Goal: Task Accomplishment & Management: Complete application form

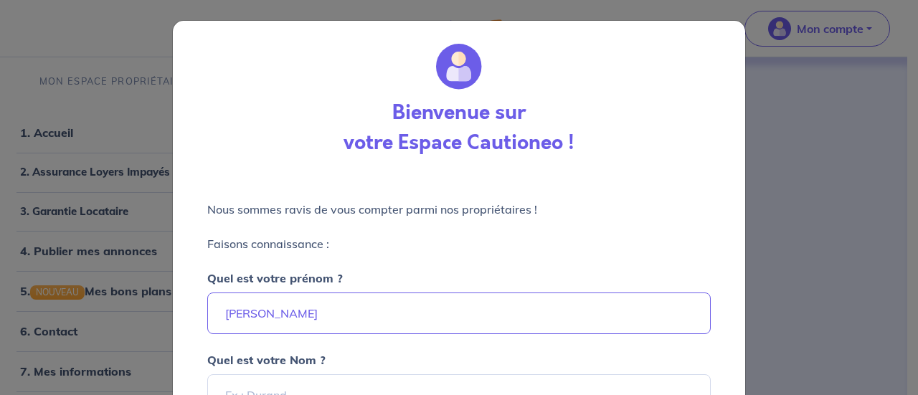
select select "FR"
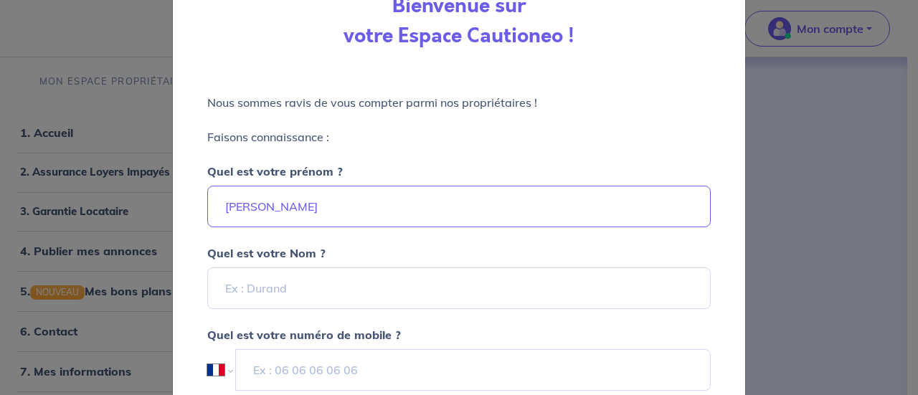
type input "[PERSON_NAME]"
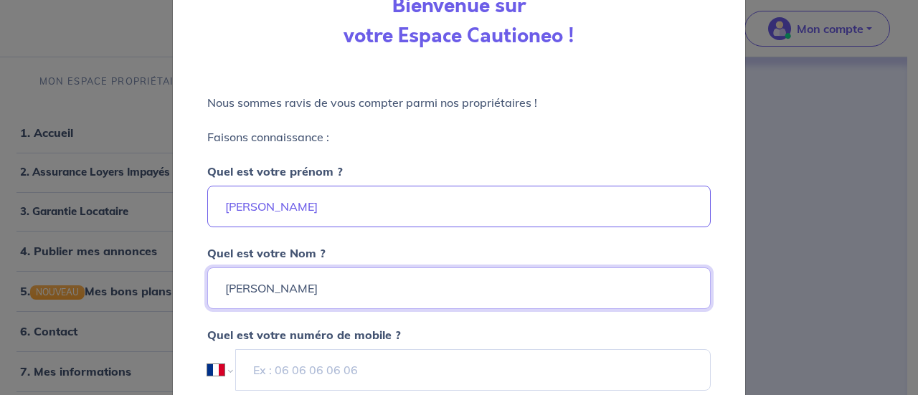
type input "[PERSON_NAME]"
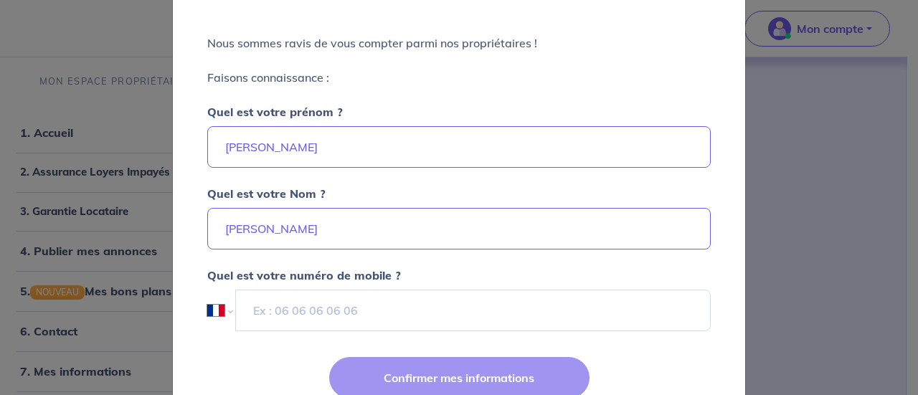
scroll to position [199, 0]
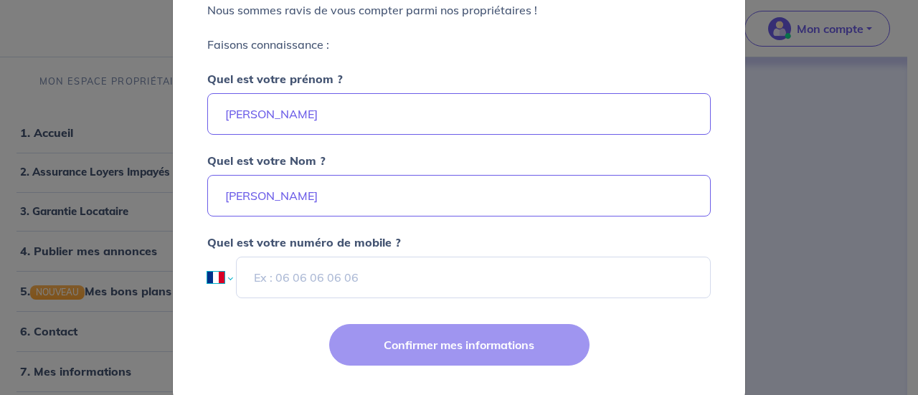
click at [210, 288] on select "International [GEOGRAPHIC_DATA] [GEOGRAPHIC_DATA] [GEOGRAPHIC_DATA] [GEOGRAPHIC…" at bounding box center [219, 278] width 24 height 42
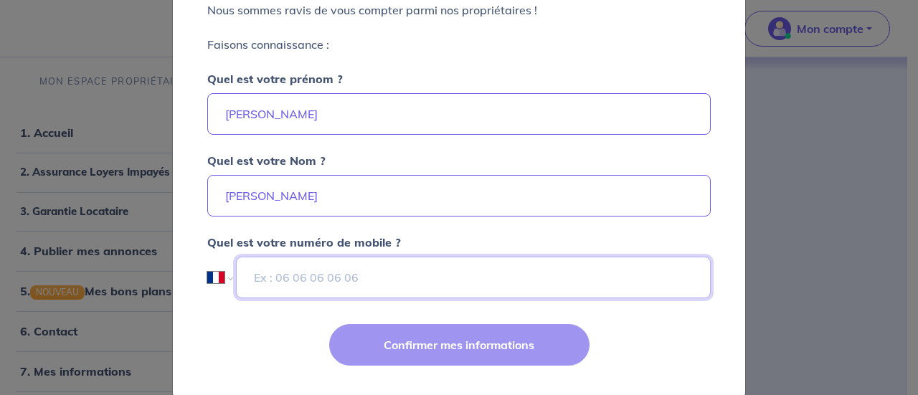
click at [367, 268] on input "tel" at bounding box center [473, 278] width 475 height 42
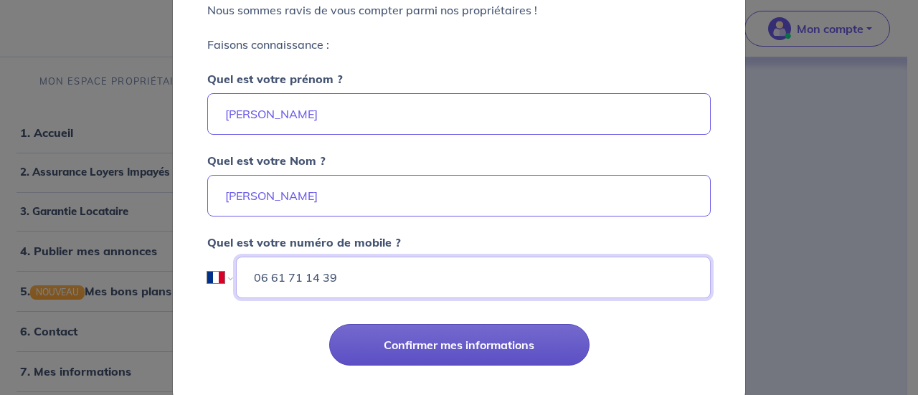
type input "06 61 71 14 39"
click at [428, 351] on button "Confirmer mes informations" at bounding box center [459, 345] width 260 height 42
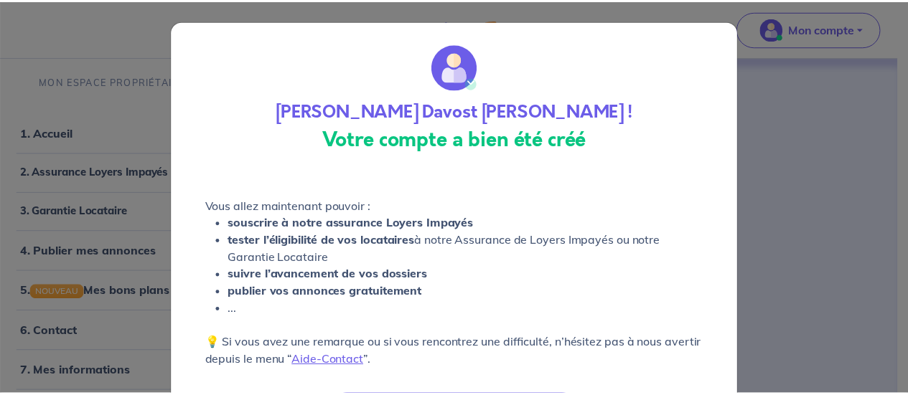
scroll to position [99, 0]
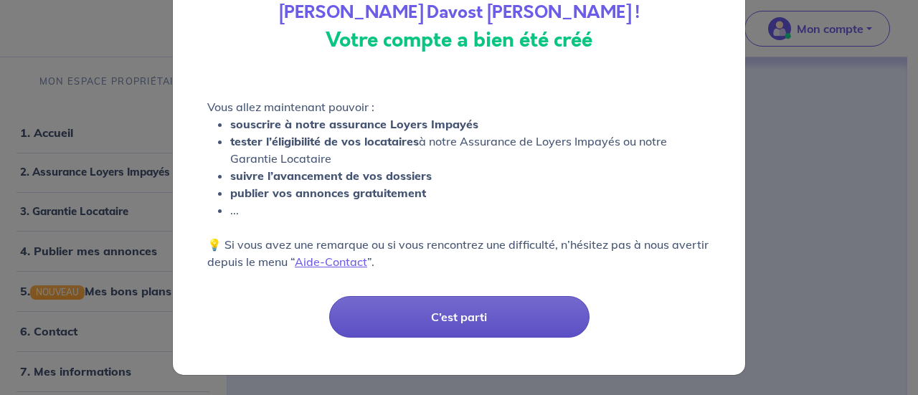
click at [436, 319] on button "C’est parti" at bounding box center [459, 317] width 260 height 42
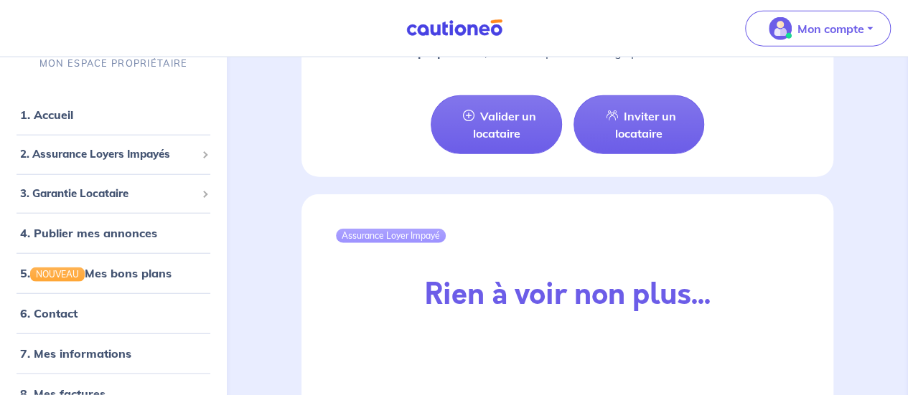
scroll to position [2003, 0]
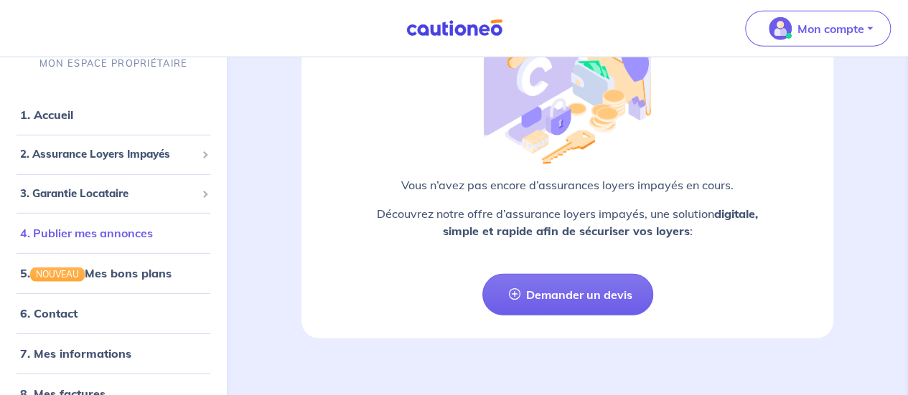
click at [118, 235] on link "4. Publier mes annonces" at bounding box center [86, 233] width 133 height 14
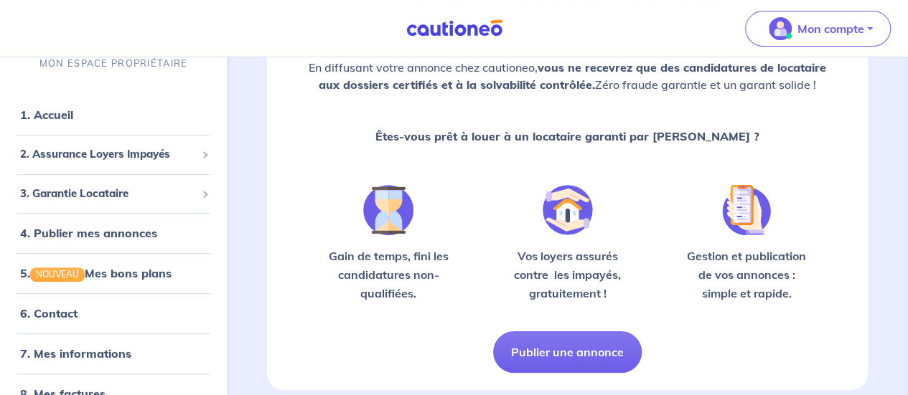
scroll to position [207, 0]
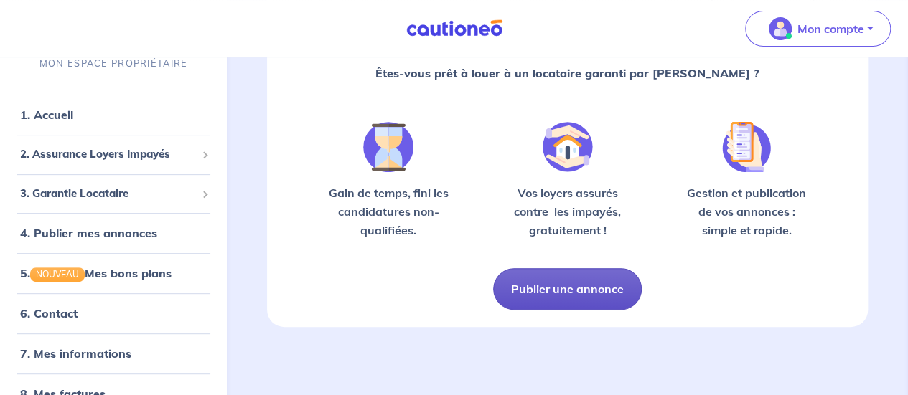
click at [563, 284] on button "Publier une annonce" at bounding box center [567, 289] width 149 height 42
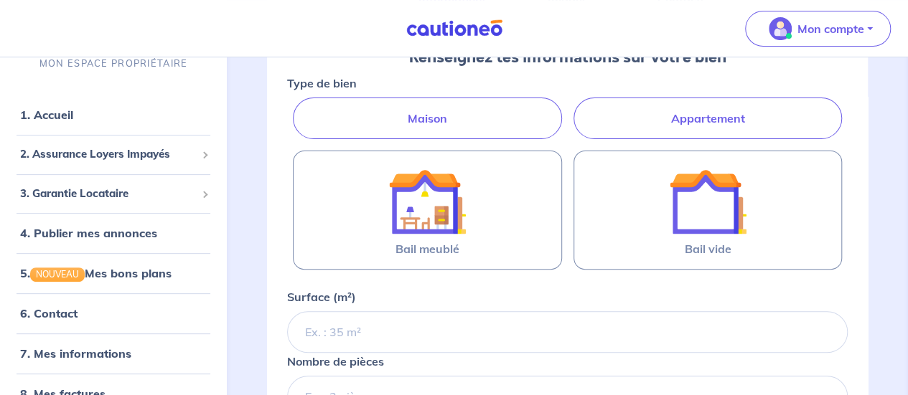
scroll to position [131, 0]
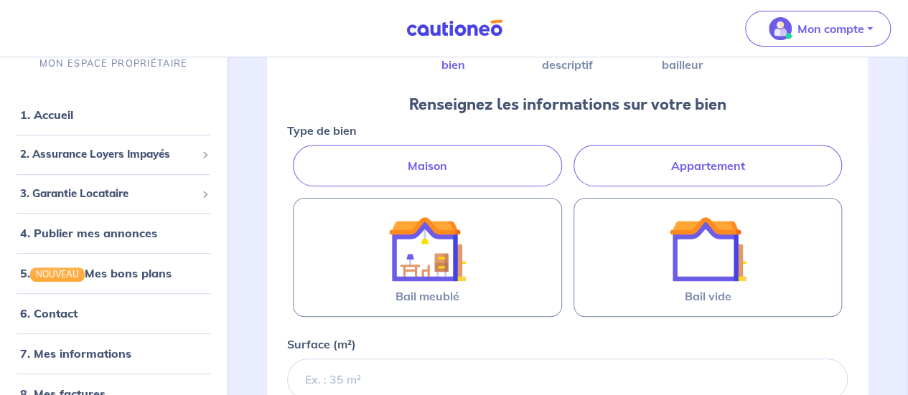
click at [705, 174] on label "Appartement" at bounding box center [707, 166] width 268 height 42
click at [296, 154] on input "Appartement" at bounding box center [291, 149] width 9 height 9
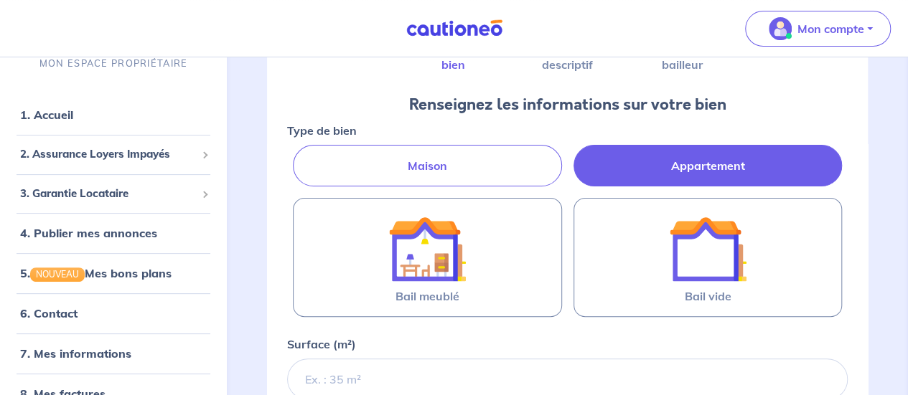
radio input "true"
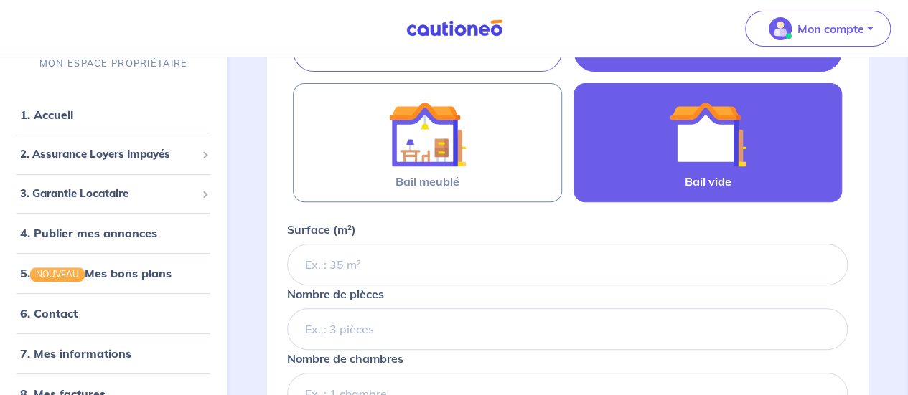
click at [706, 141] on img at bounding box center [707, 133] width 77 height 77
click at [0, 0] on input "Bail vide" at bounding box center [0, 0] width 0 height 0
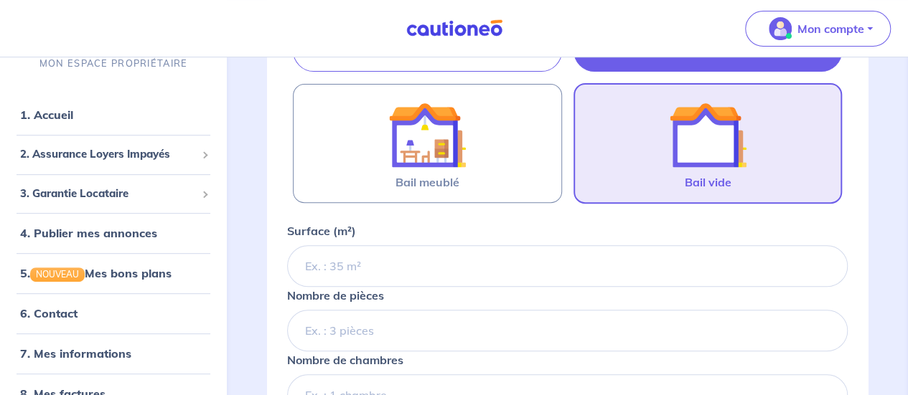
scroll to position [304, 0]
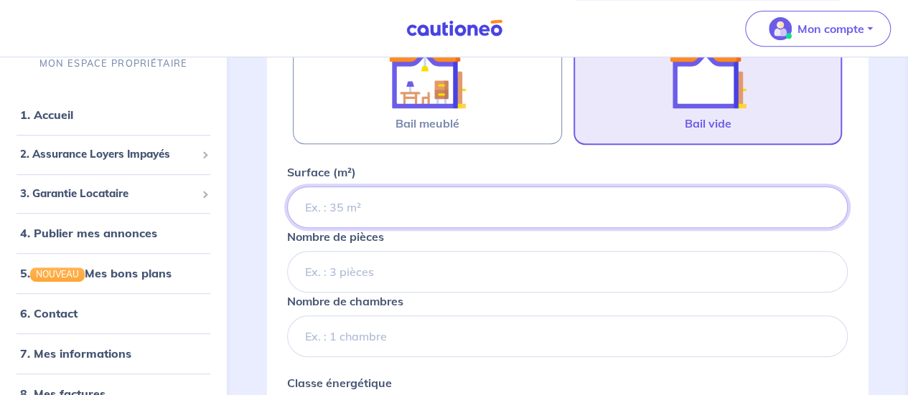
click at [743, 213] on input "Surface (m²)" at bounding box center [567, 208] width 560 height 42
type input "34"
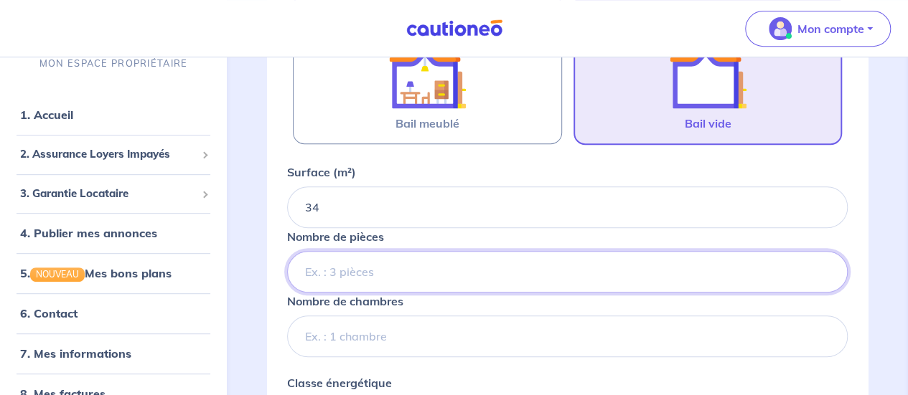
click at [502, 267] on input "Nombre de pièces" at bounding box center [567, 272] width 560 height 42
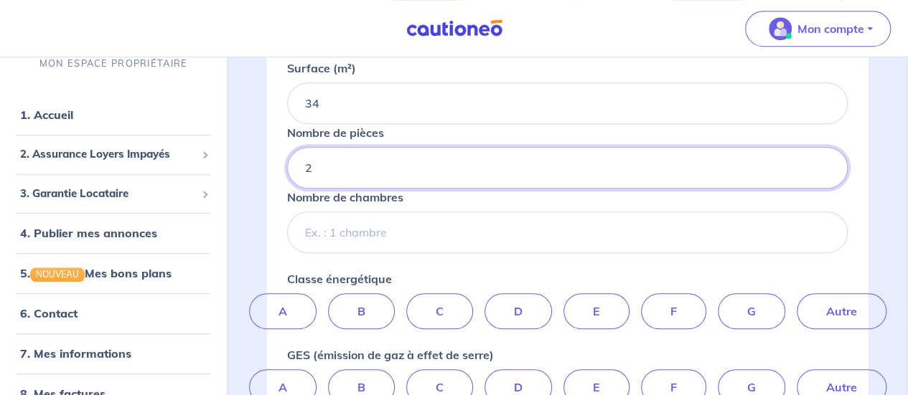
scroll to position [420, 0]
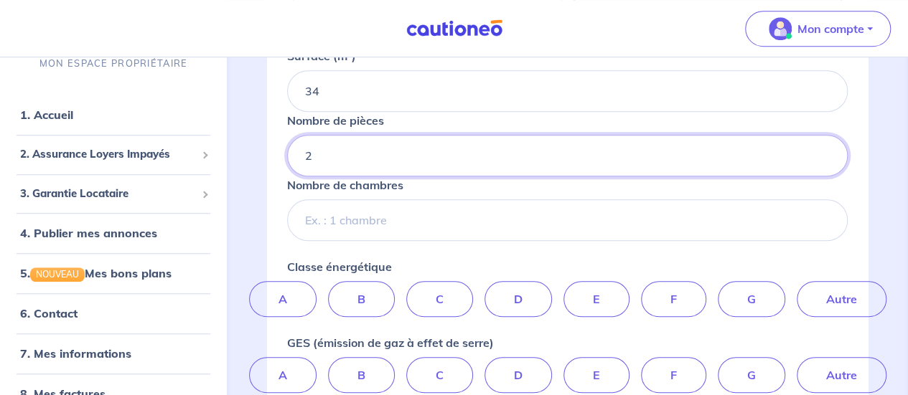
type input "2"
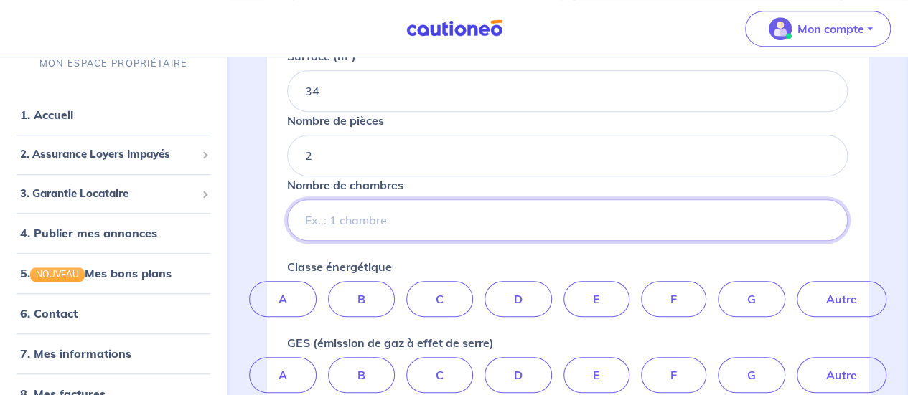
click at [455, 221] on input "Nombre de chambres" at bounding box center [567, 220] width 560 height 42
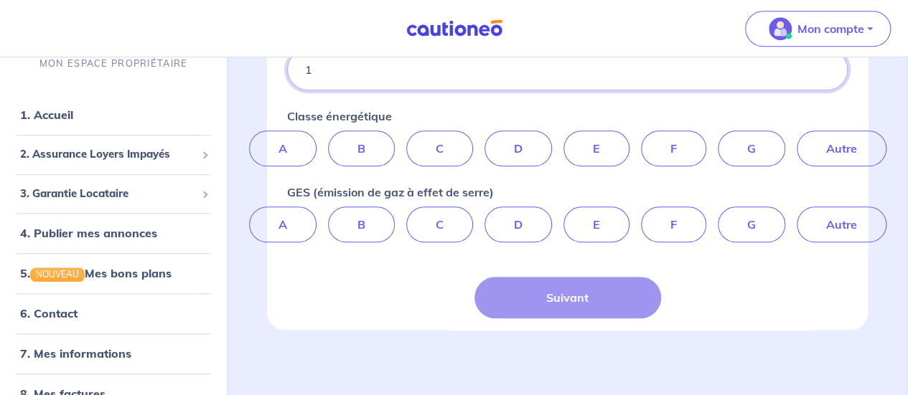
type input "1"
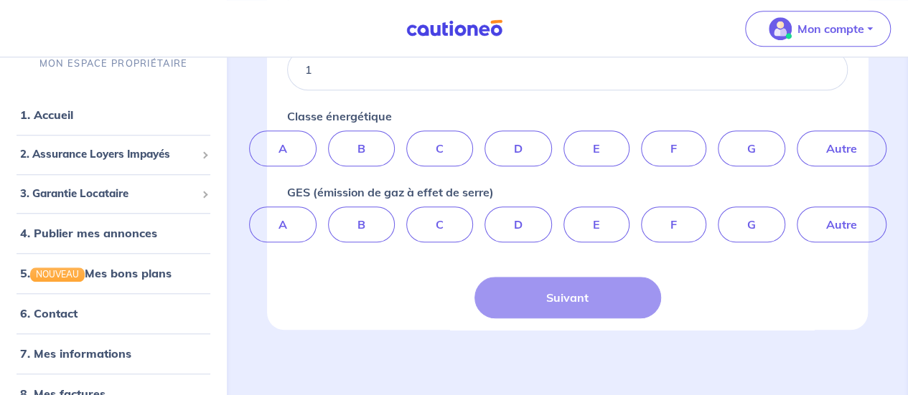
click at [598, 307] on div "Suivant" at bounding box center [567, 298] width 187 height 42
click at [504, 136] on label "D" at bounding box center [517, 149] width 67 height 36
click at [563, 136] on input "D" at bounding box center [567, 135] width 9 height 9
radio input "true"
click at [558, 308] on div "Suivant" at bounding box center [567, 298] width 187 height 42
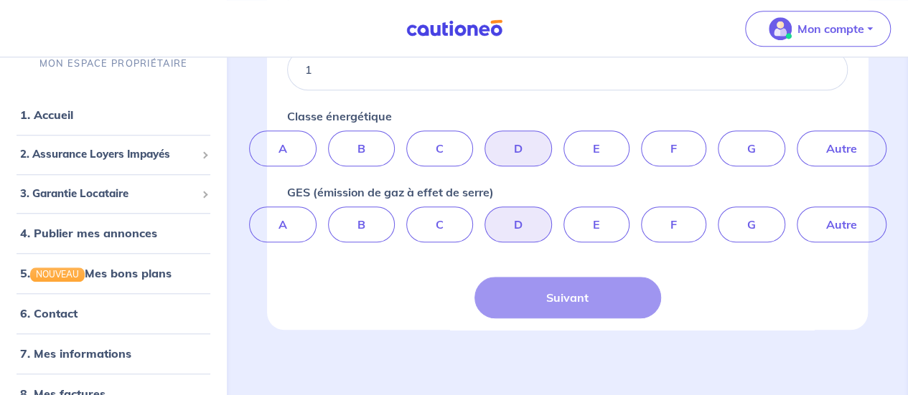
click at [502, 222] on label "D" at bounding box center [517, 225] width 67 height 36
click at [563, 216] on input "D" at bounding box center [567, 211] width 9 height 9
radio input "true"
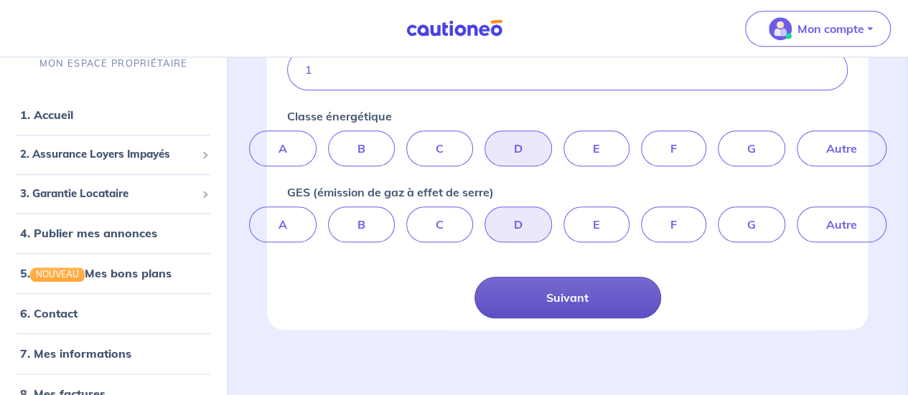
click at [546, 298] on button "Suivant" at bounding box center [567, 298] width 187 height 42
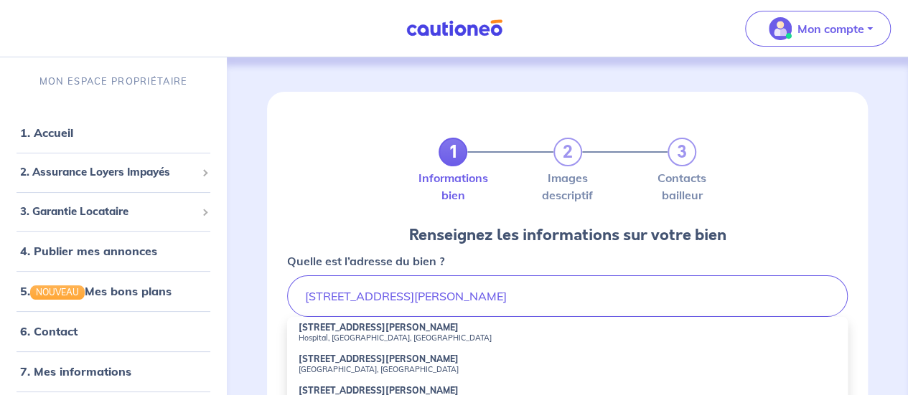
click at [432, 334] on small "Hospital, [GEOGRAPHIC_DATA], [GEOGRAPHIC_DATA]" at bounding box center [566, 338] width 537 height 10
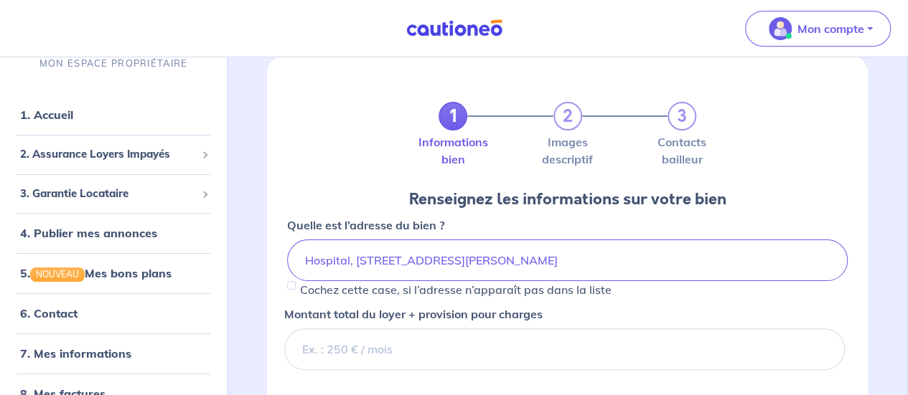
scroll to position [39, 0]
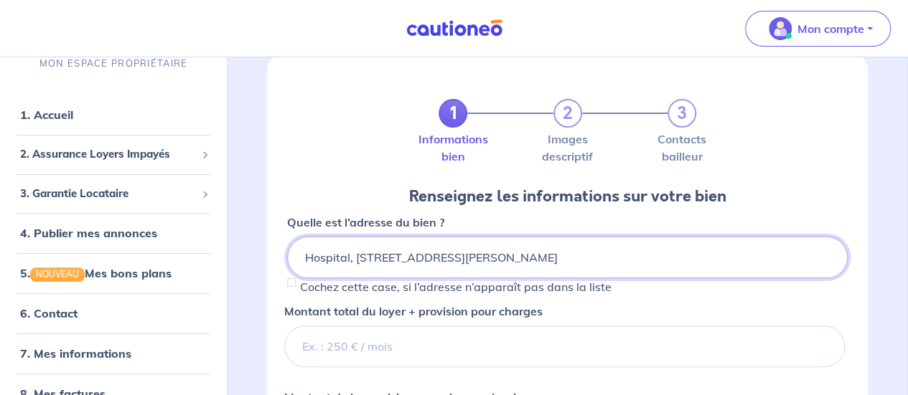
click at [629, 248] on input "Hospital, [STREET_ADDRESS][PERSON_NAME]" at bounding box center [567, 258] width 560 height 42
drag, startPoint x: 629, startPoint y: 248, endPoint x: 228, endPoint y: 234, distance: 400.6
click at [228, 234] on div "1 2 3 Informations bien Images descriptif Contacts bailleur Renseignez les info…" at bounding box center [567, 395] width 681 height 753
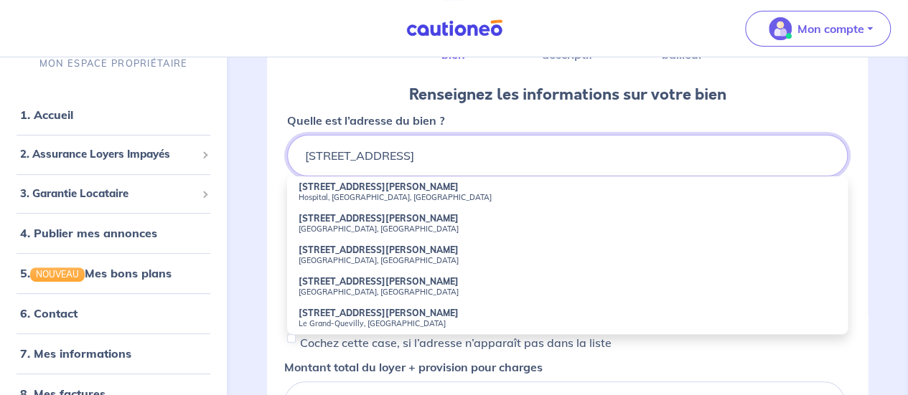
scroll to position [138, 0]
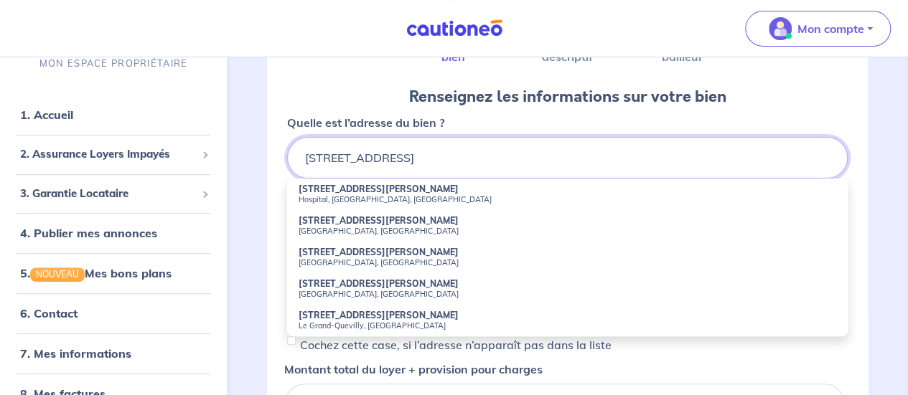
click at [314, 163] on input "[STREET_ADDRESS]" at bounding box center [567, 158] width 560 height 42
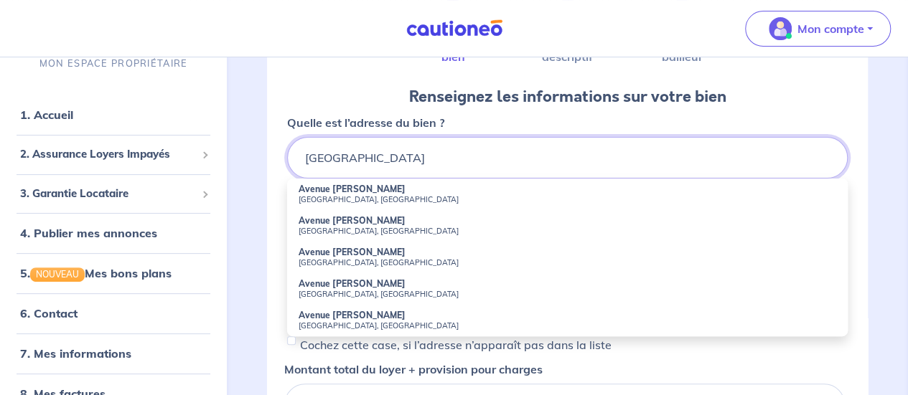
click at [766, 150] on input "[GEOGRAPHIC_DATA]" at bounding box center [567, 158] width 560 height 42
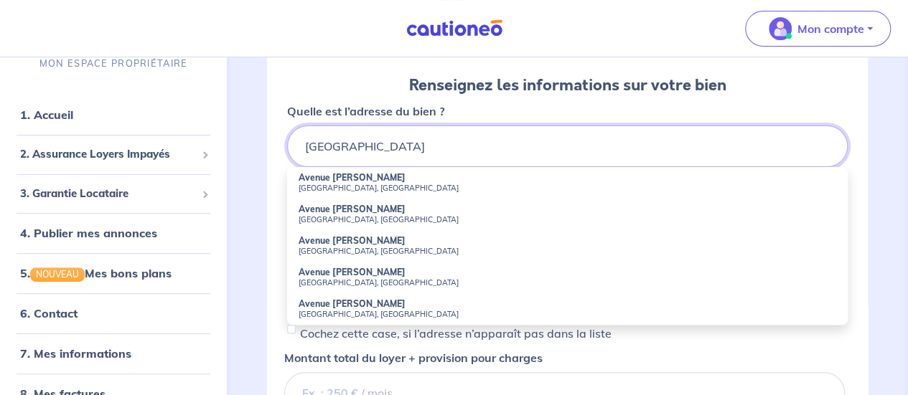
scroll to position [154, 0]
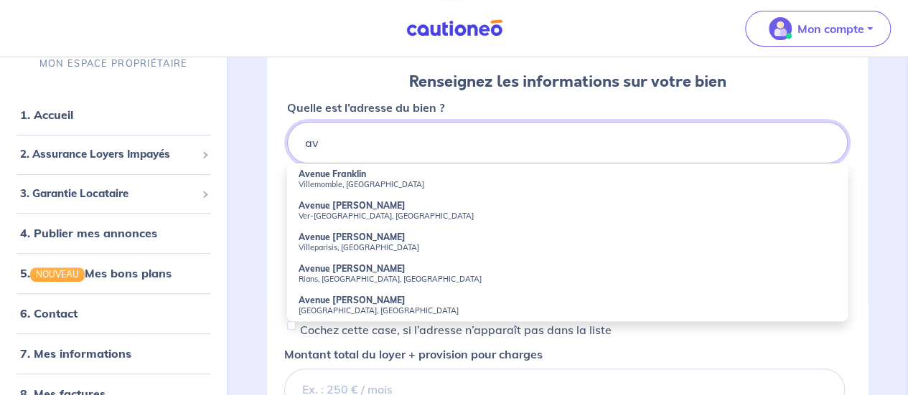
type input "a"
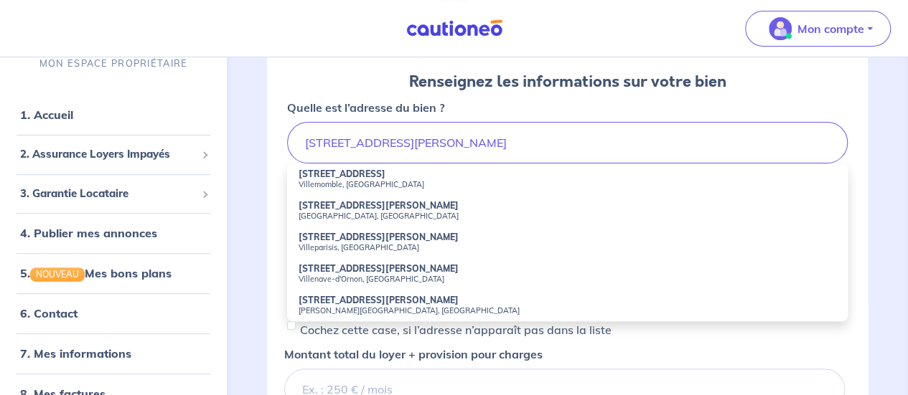
click at [419, 181] on small "Villemomble, [GEOGRAPHIC_DATA]" at bounding box center [566, 184] width 537 height 10
type input "[STREET_ADDRESS]"
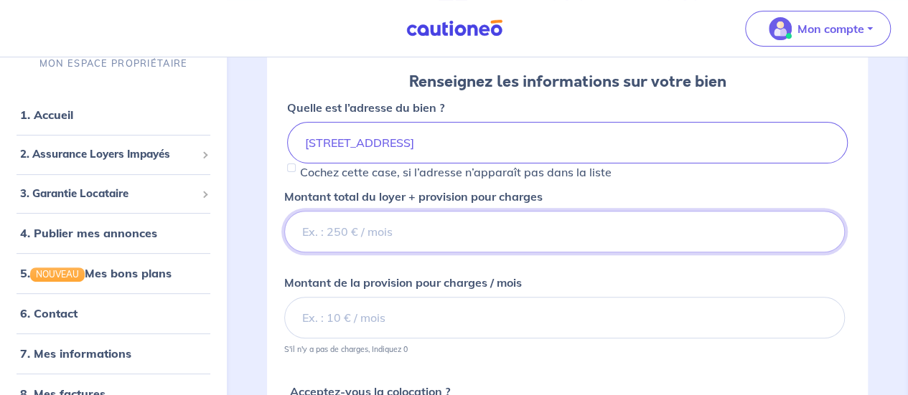
click at [445, 234] on input "Montant total du loyer + provision pour charges" at bounding box center [564, 232] width 560 height 42
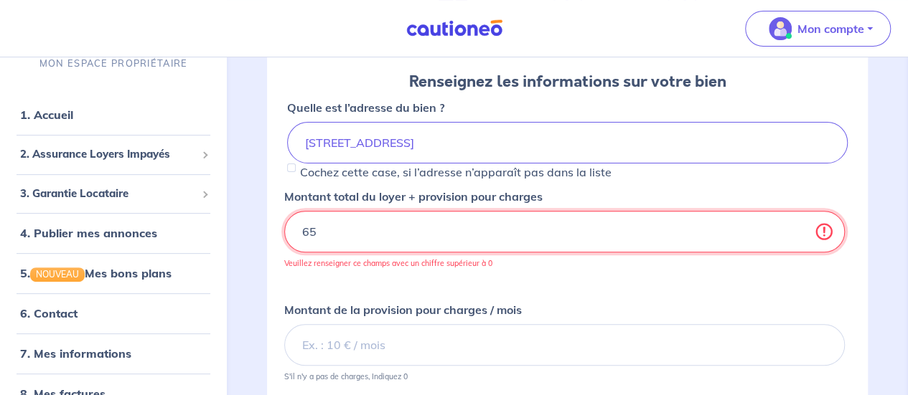
type input "6"
type input "700"
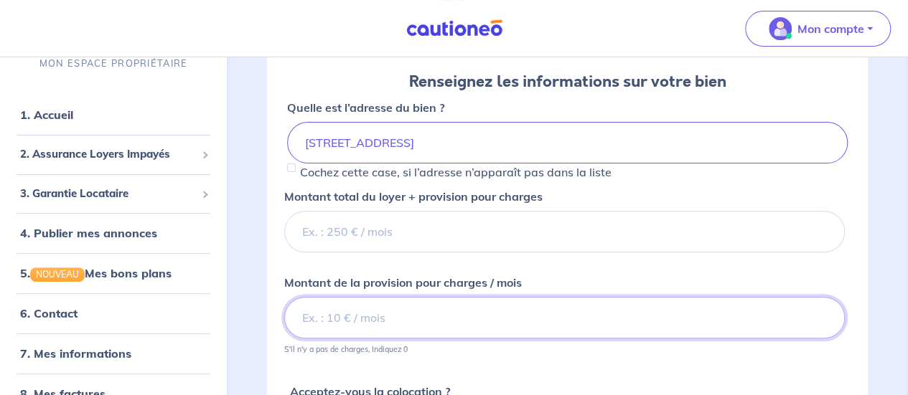
click at [404, 327] on input "Montant de la provision pour charges / mois" at bounding box center [564, 318] width 560 height 42
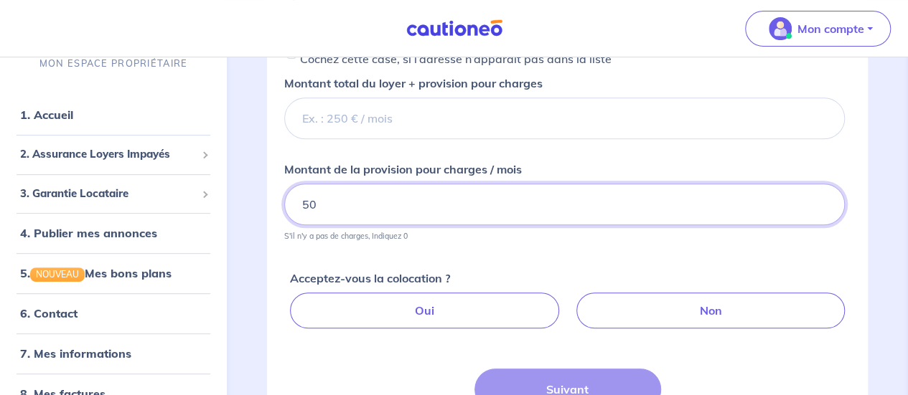
scroll to position [293, 0]
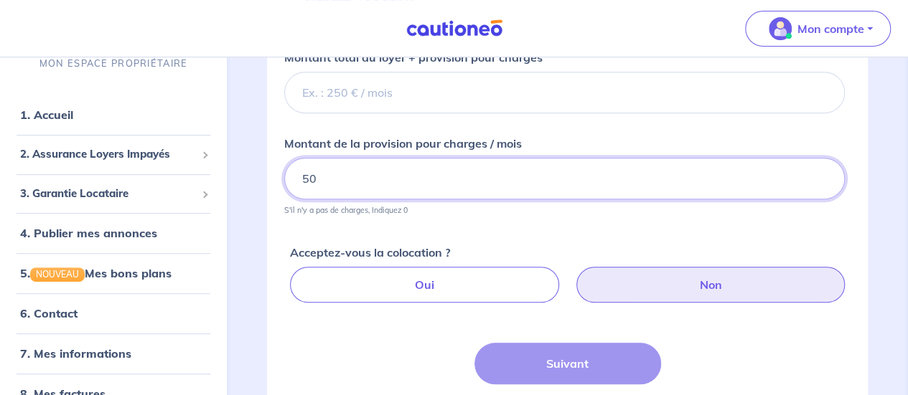
type input "50"
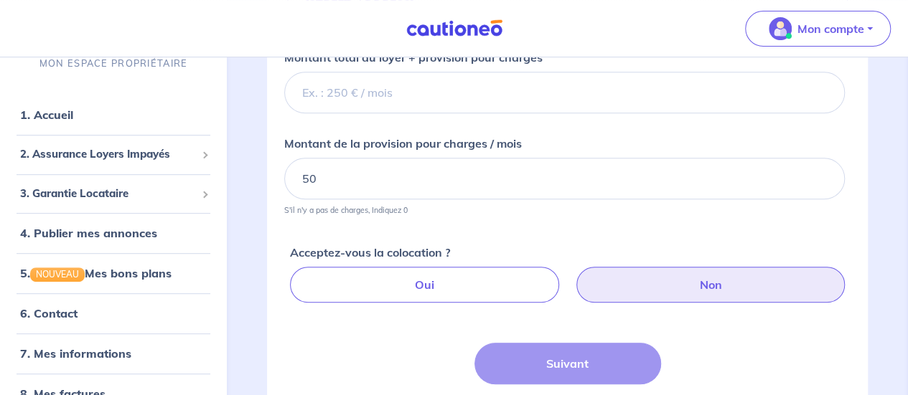
click at [643, 288] on label "Non" at bounding box center [710, 285] width 268 height 36
click at [575, 276] on input "Non" at bounding box center [569, 271] width 9 height 9
radio input "true"
click at [596, 358] on div "Suivant Précédent" at bounding box center [567, 390] width 187 height 95
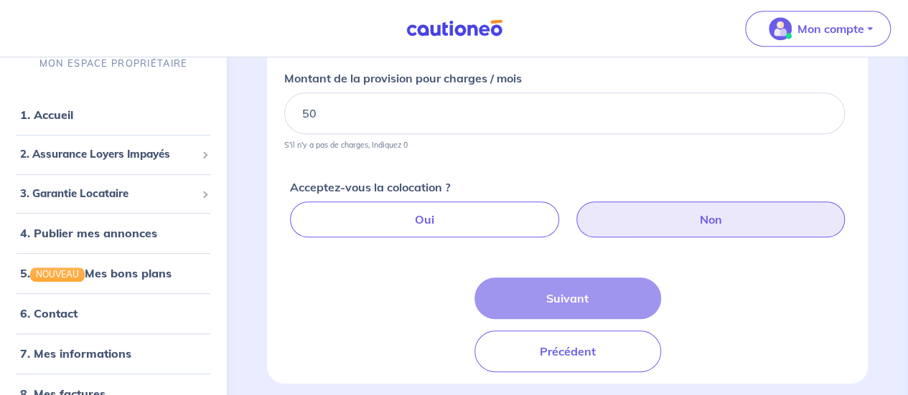
scroll to position [412, 0]
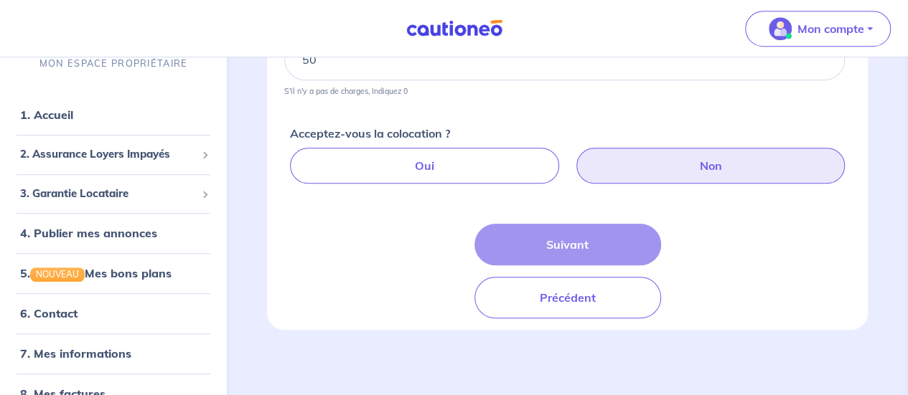
click at [541, 240] on div "Suivant Précédent" at bounding box center [567, 271] width 187 height 95
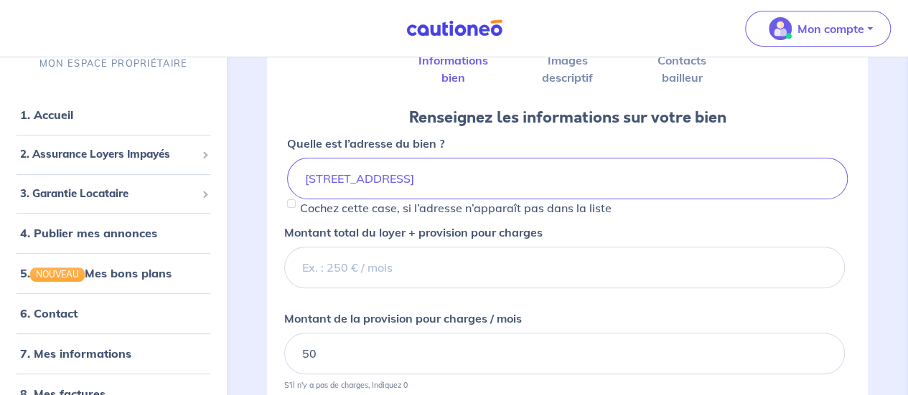
scroll to position [109, 0]
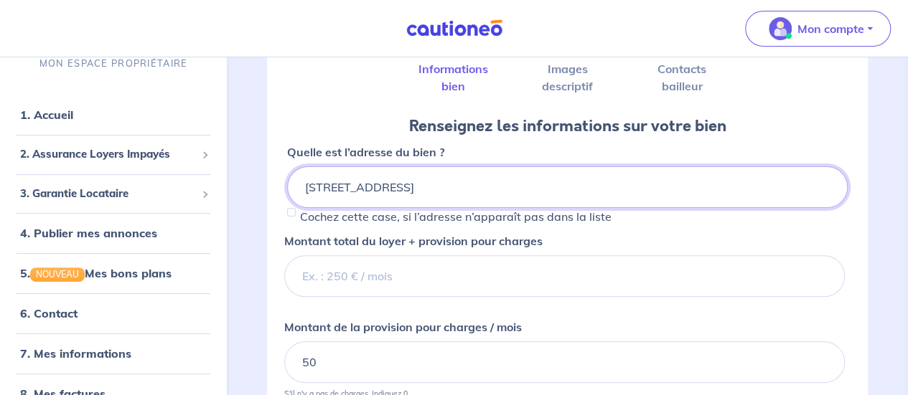
click at [527, 194] on input "[STREET_ADDRESS]" at bounding box center [567, 187] width 560 height 42
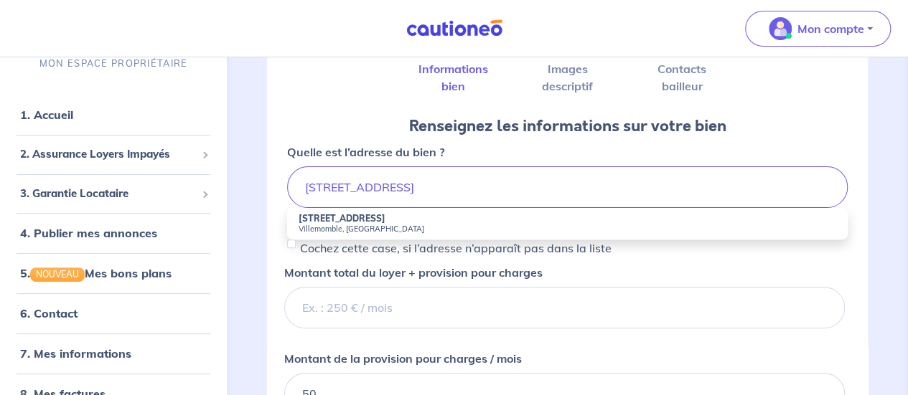
click at [489, 225] on small "Villemomble, [GEOGRAPHIC_DATA]" at bounding box center [566, 229] width 537 height 10
type input "[STREET_ADDRESS]"
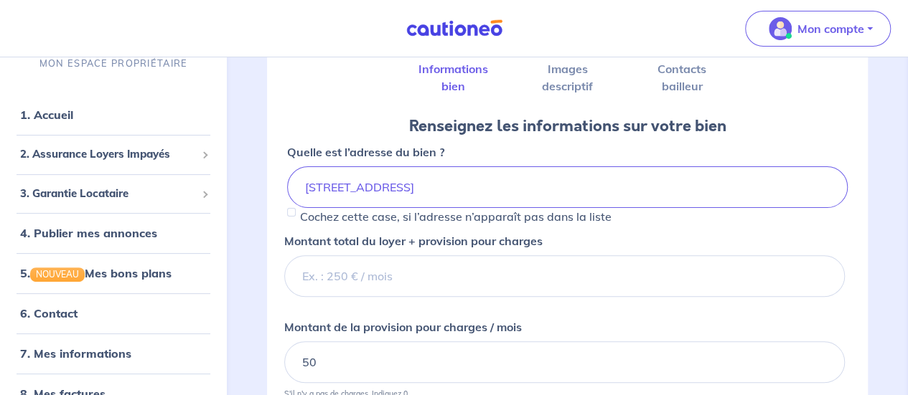
click at [667, 214] on div "Cochez cette case, si l’adresse n’apparaît pas dans la liste" at bounding box center [567, 216] width 560 height 17
click at [906, 171] on div "1 2 3 Informations bien Images descriptif Contacts bailleur Renseignez les info…" at bounding box center [567, 324] width 681 height 753
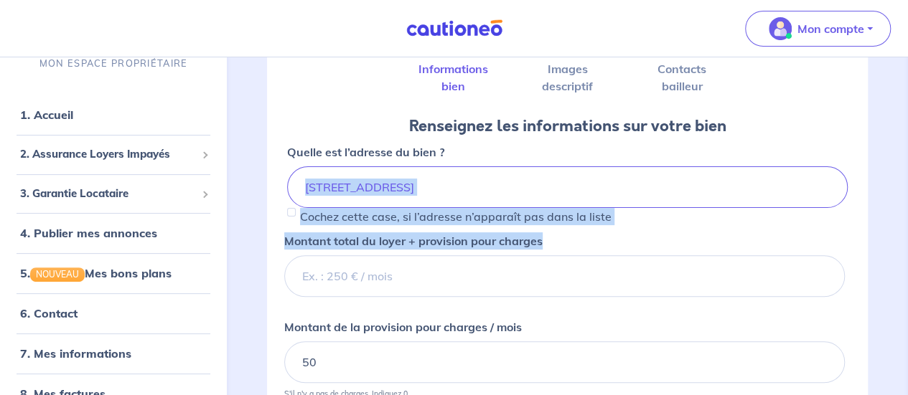
drag, startPoint x: 906, startPoint y: 171, endPoint x: 903, endPoint y: 229, distance: 58.2
click at [903, 229] on div "1 2 3 Informations bien Images descriptif Contacts bailleur Renseignez les info…" at bounding box center [567, 324] width 681 height 753
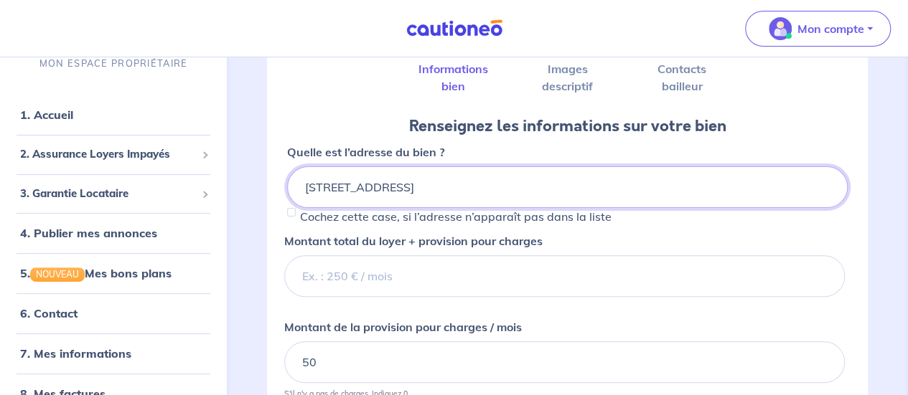
click at [820, 201] on input "[STREET_ADDRESS]" at bounding box center [567, 187] width 560 height 42
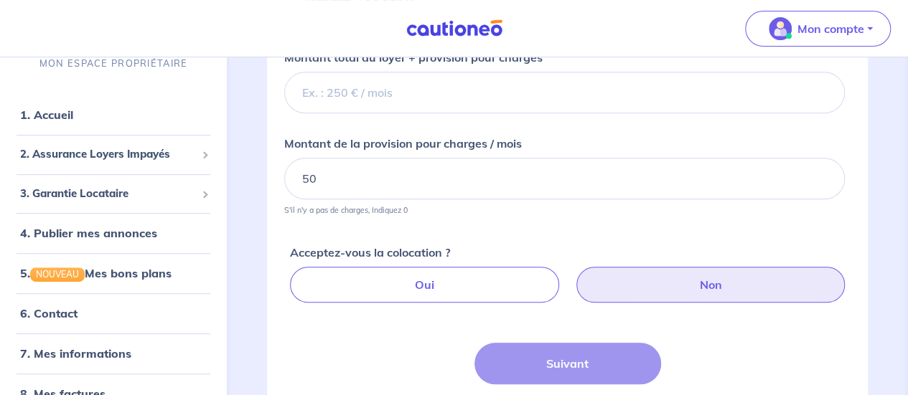
scroll to position [299, 0]
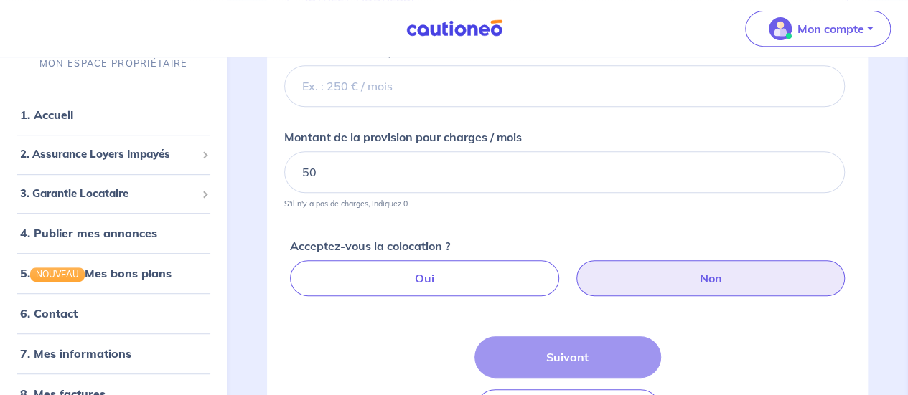
click at [627, 276] on label "Non" at bounding box center [710, 278] width 268 height 36
click at [575, 270] on input "Non" at bounding box center [569, 264] width 9 height 9
click at [578, 347] on div "Suivant Précédent" at bounding box center [567, 384] width 187 height 95
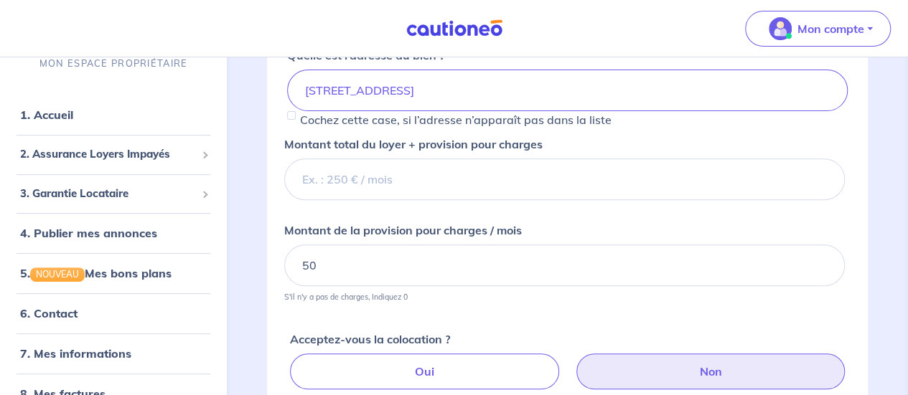
scroll to position [202, 0]
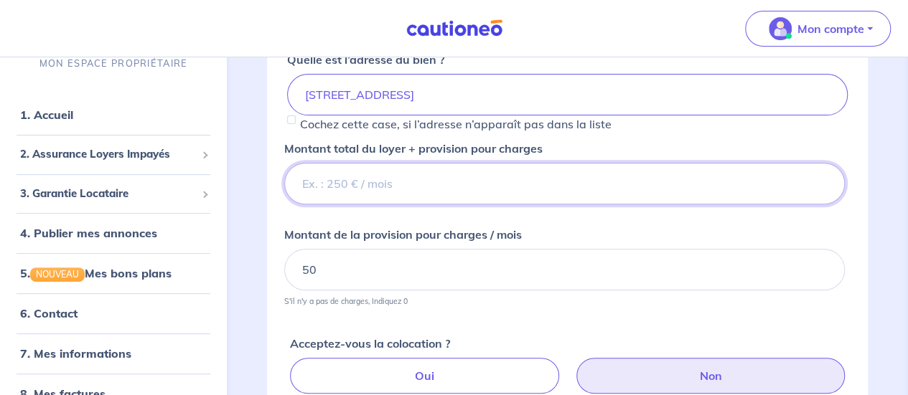
click at [403, 174] on input "Montant total du loyer + provision pour charges" at bounding box center [564, 184] width 560 height 42
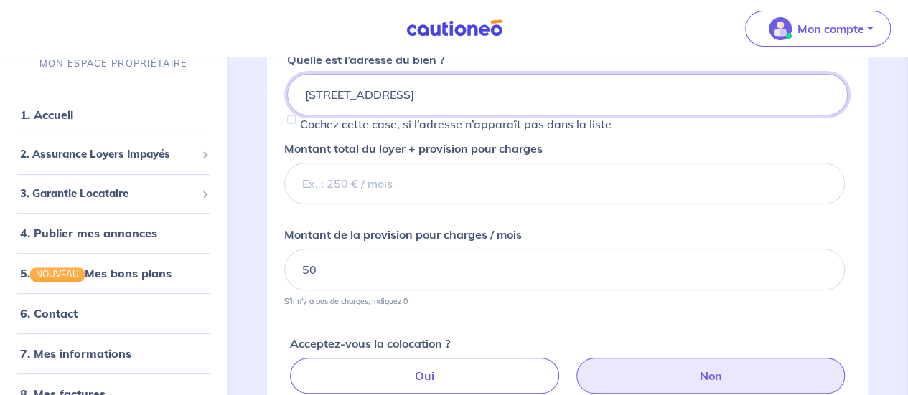
click at [542, 90] on input "[STREET_ADDRESS]" at bounding box center [567, 95] width 560 height 42
click at [626, 154] on div "Montant total du loyer + provision pour charges" at bounding box center [564, 180] width 560 height 80
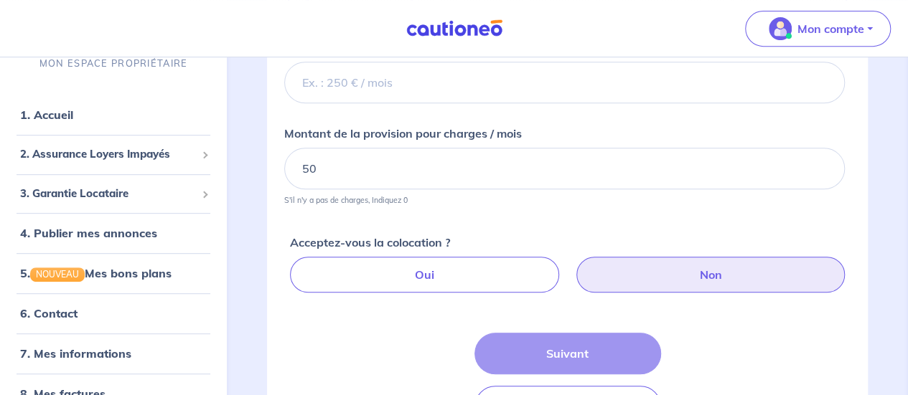
scroll to position [296, 0]
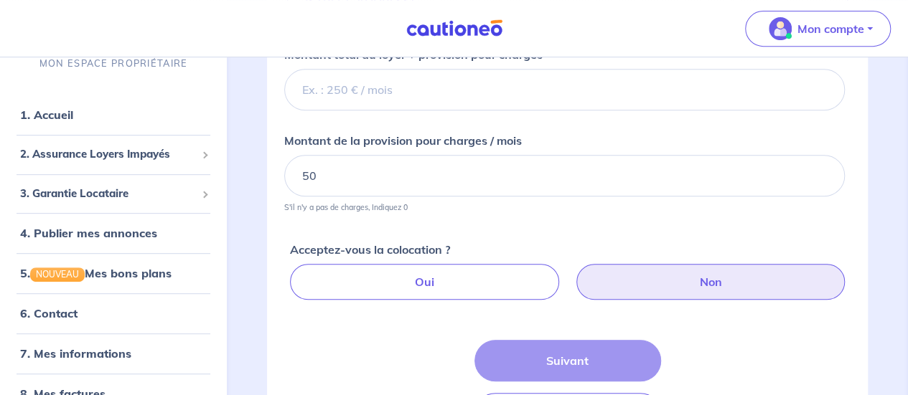
click at [629, 286] on label "Non" at bounding box center [710, 282] width 268 height 36
click at [575, 273] on input "Non" at bounding box center [569, 268] width 9 height 9
click at [629, 286] on label "Non" at bounding box center [710, 282] width 268 height 36
click at [575, 273] on input "Non" at bounding box center [569, 268] width 9 height 9
click at [629, 286] on label "Non" at bounding box center [710, 282] width 268 height 36
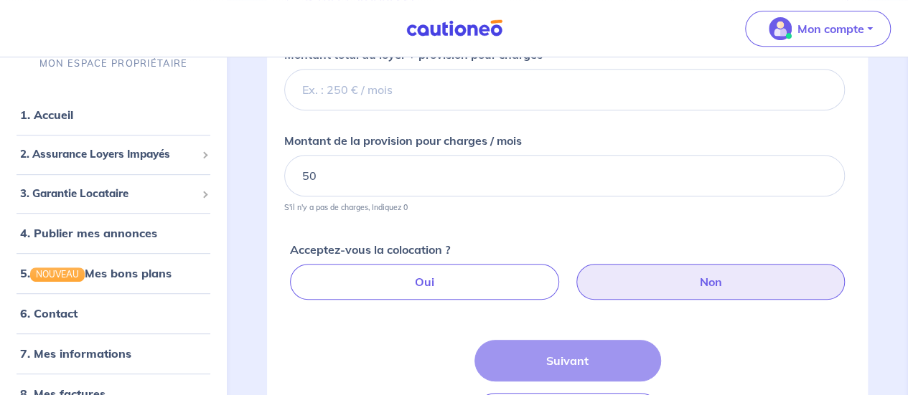
click at [575, 273] on input "Non" at bounding box center [569, 268] width 9 height 9
click at [629, 286] on label "Non" at bounding box center [710, 282] width 268 height 36
click at [575, 273] on input "Non" at bounding box center [569, 268] width 9 height 9
click at [629, 286] on label "Non" at bounding box center [710, 282] width 268 height 36
click at [575, 273] on input "Non" at bounding box center [569, 268] width 9 height 9
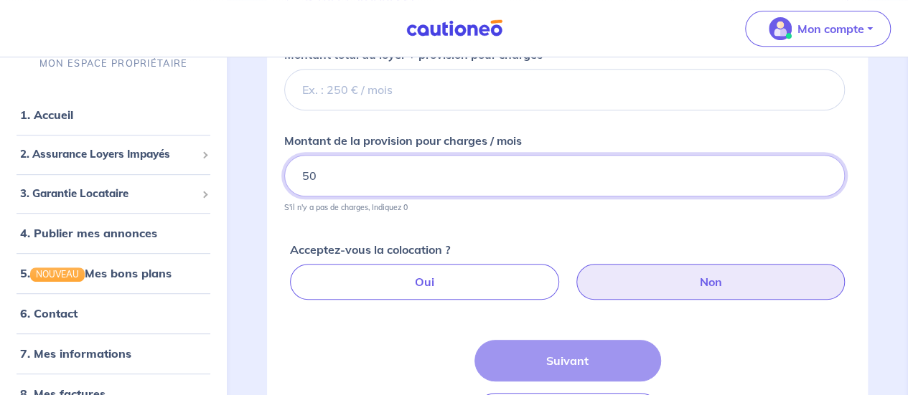
click at [461, 169] on input "50" at bounding box center [564, 176] width 560 height 42
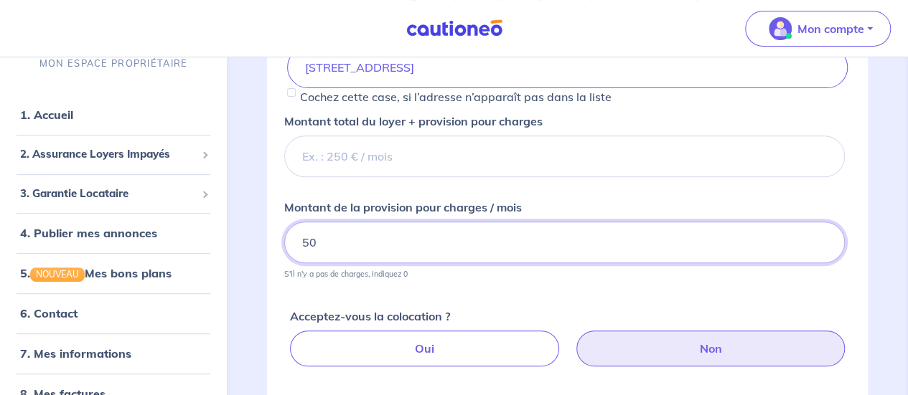
scroll to position [225, 0]
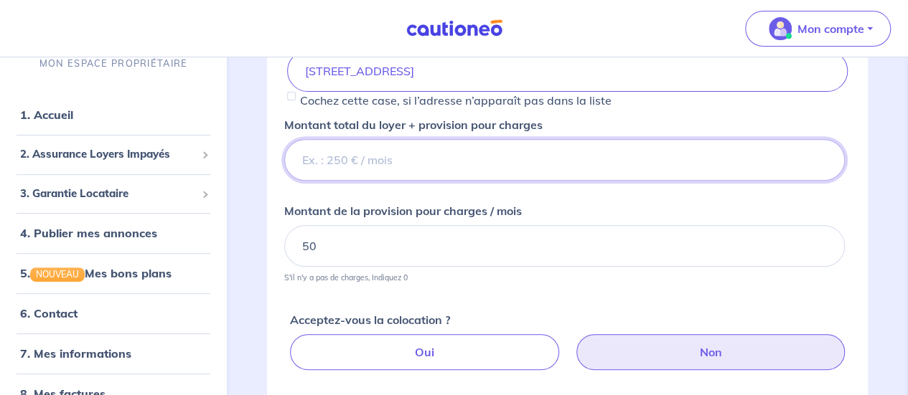
click at [519, 147] on input "Montant total du loyer + provision pour charges" at bounding box center [564, 160] width 560 height 42
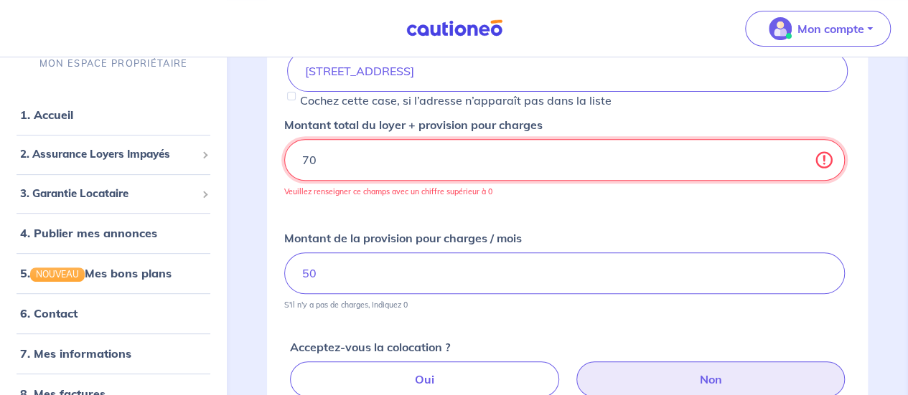
type input "7"
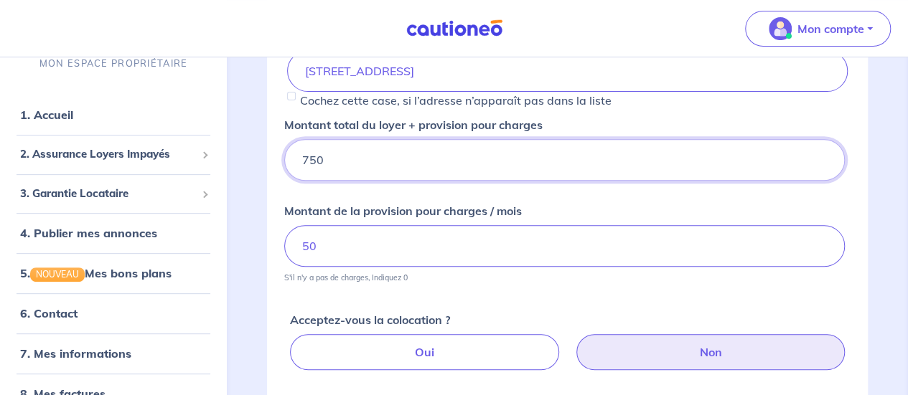
type input "750"
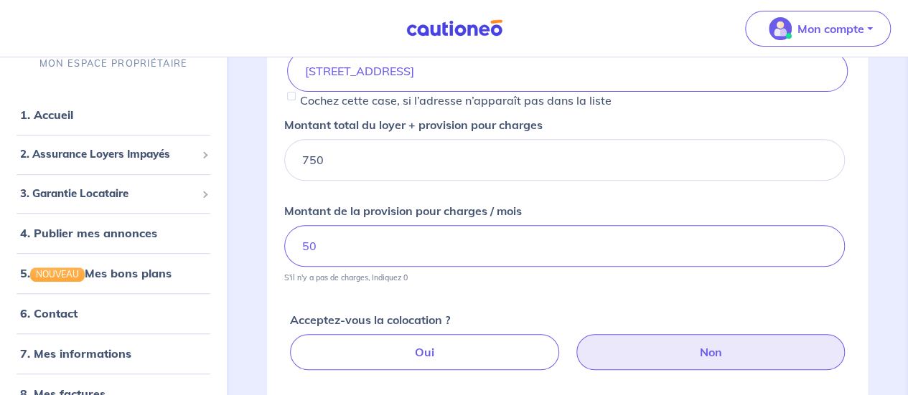
click at [907, 173] on div "1 2 3 Informations bien Images descriptif Contacts bailleur Renseignez les info…" at bounding box center [567, 208] width 681 height 753
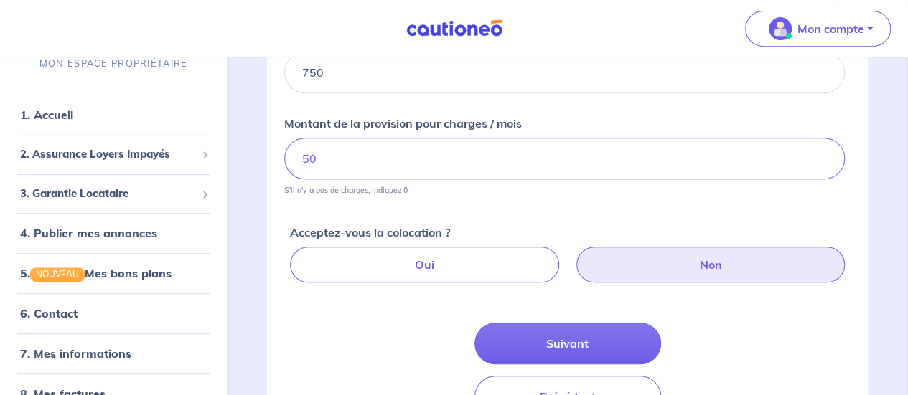
scroll to position [412, 0]
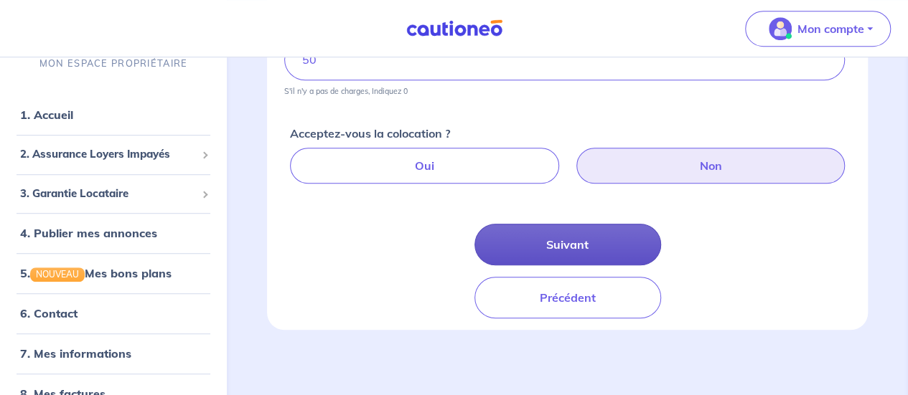
click at [552, 240] on button "Suivant" at bounding box center [567, 245] width 187 height 42
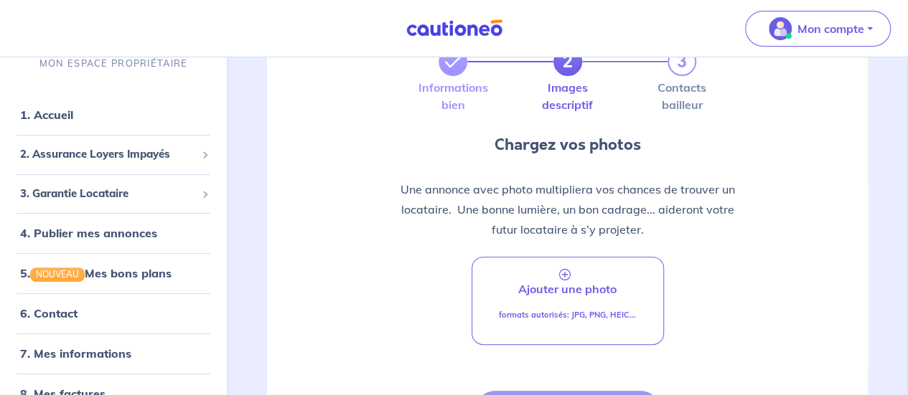
scroll to position [94, 0]
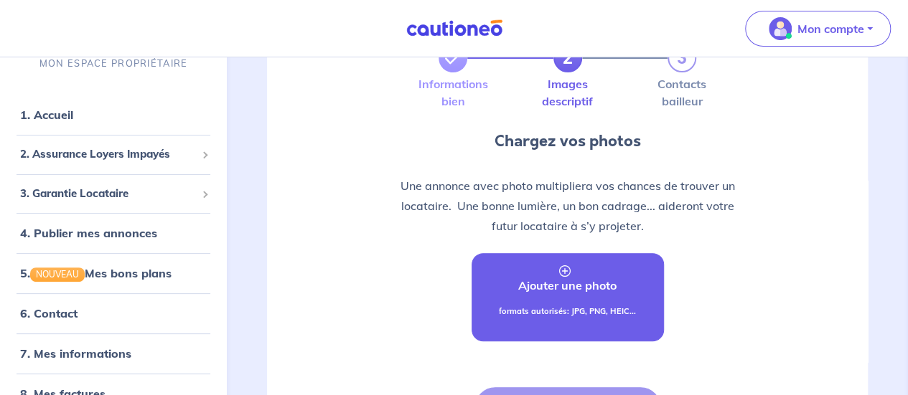
click at [548, 272] on link "Ajouter une photo formats autorisés: JPG, PNG, HEIC..." at bounding box center [567, 297] width 192 height 88
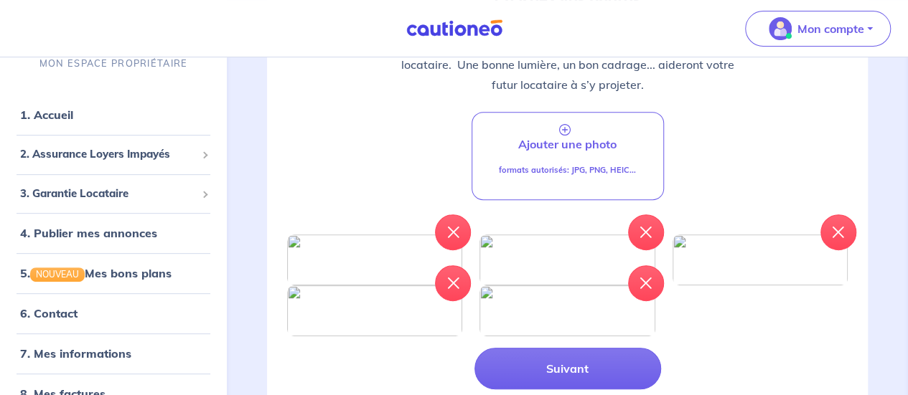
scroll to position [371, 0]
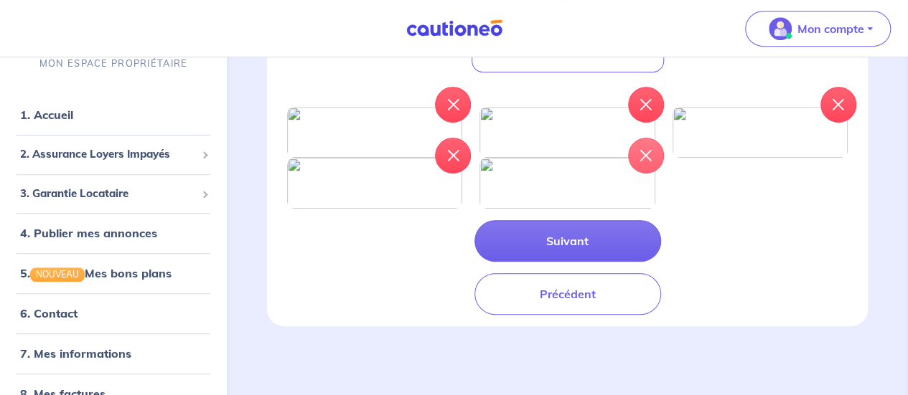
click at [639, 174] on button "button" at bounding box center [646, 156] width 36 height 36
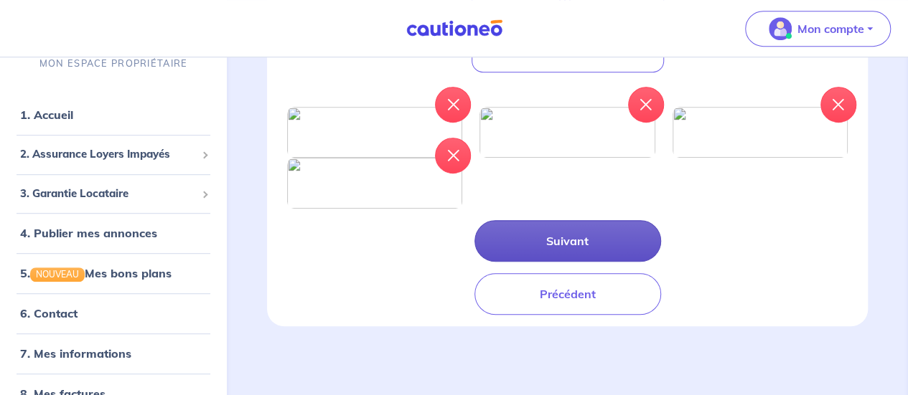
click at [544, 262] on button "Suivant" at bounding box center [567, 241] width 187 height 42
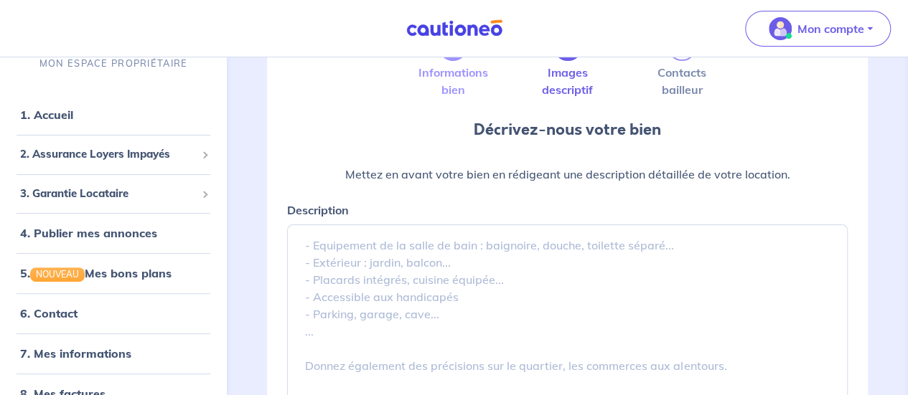
scroll to position [110, 0]
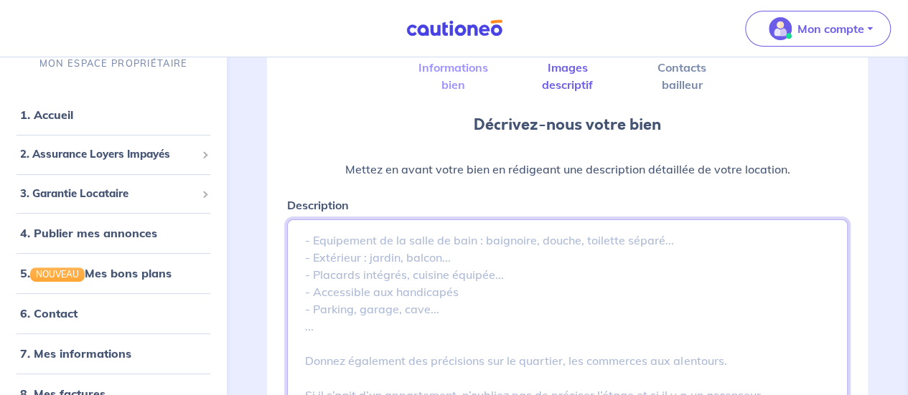
click at [351, 233] on textarea "Description" at bounding box center [567, 327] width 560 height 215
paste textarea "Loremips 6 dolors ametcons, ad 5eli seddo e'te incid utlabore, etdo mag ali eni…"
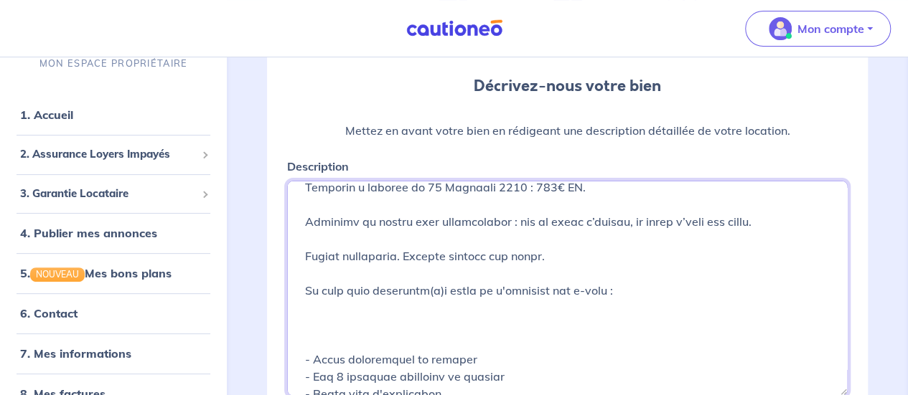
scroll to position [394, 0]
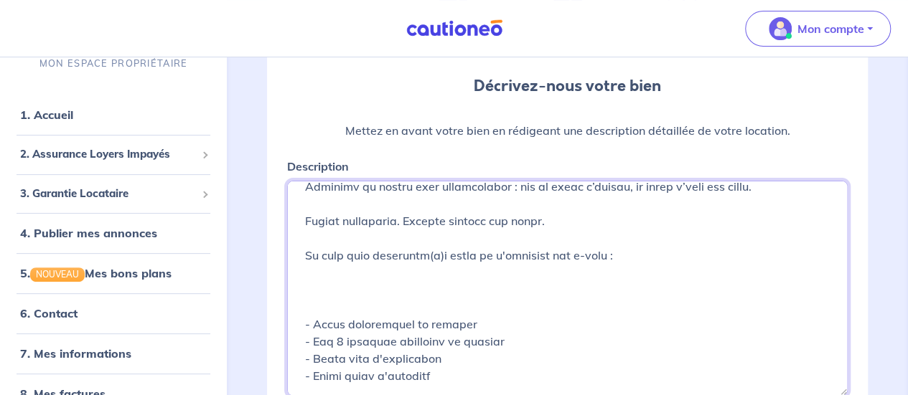
click at [341, 305] on textarea "Description" at bounding box center [567, 288] width 560 height 215
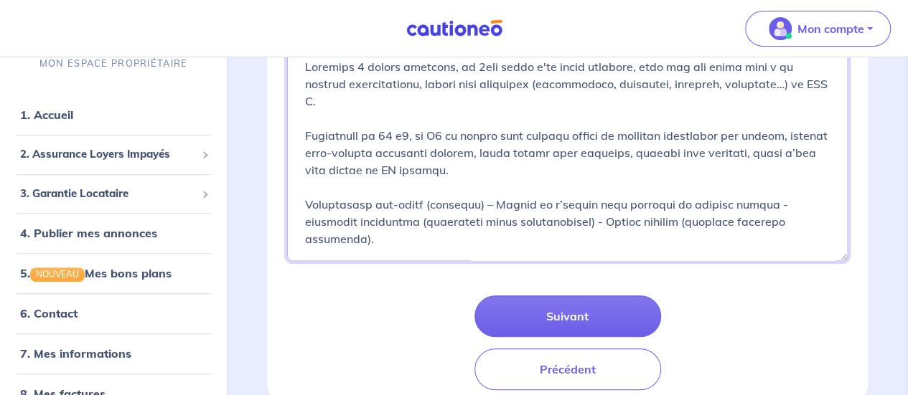
scroll to position [297, 0]
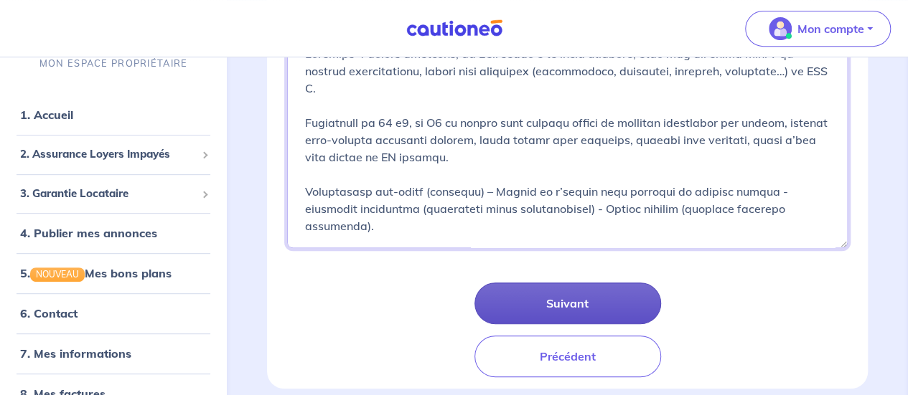
type textarea "Loremips 6 dolors ametcons, ad 5eli seddo e'te incid utlabore, etdo mag ali eni…"
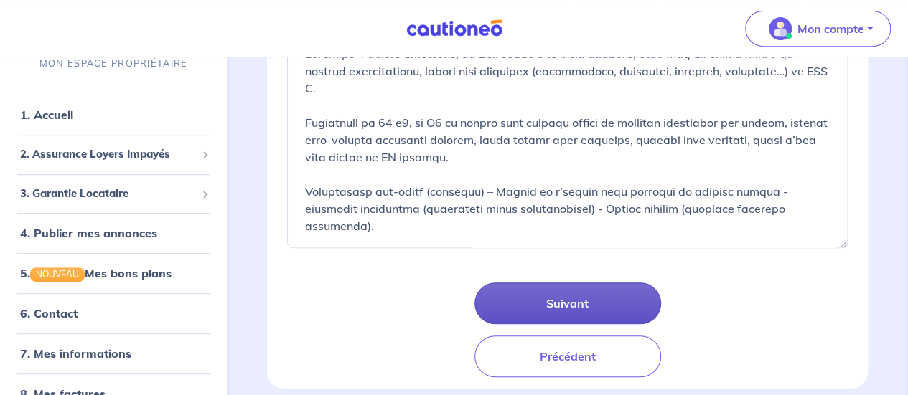
click at [603, 297] on button "Suivant" at bounding box center [567, 304] width 187 height 42
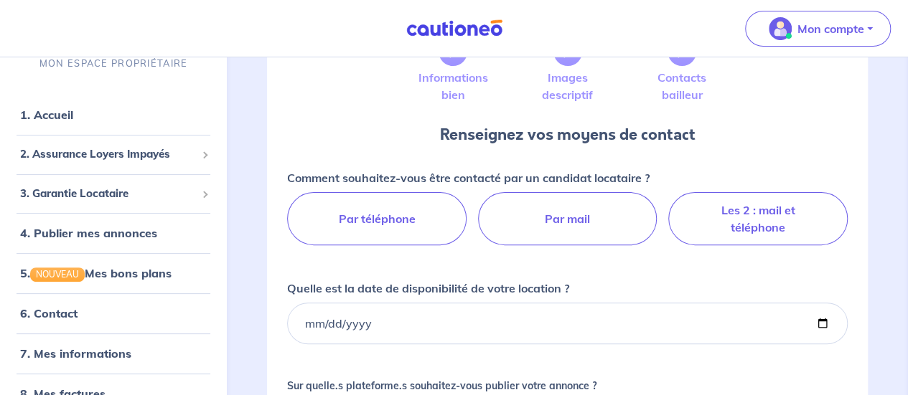
scroll to position [103, 0]
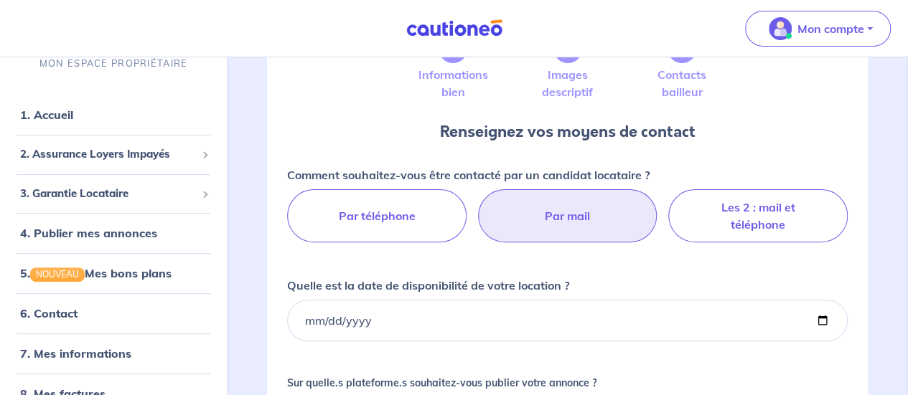
click at [575, 230] on label "Par mail" at bounding box center [567, 215] width 179 height 53
click at [572, 199] on input "Par mail" at bounding box center [567, 193] width 9 height 9
radio input "true"
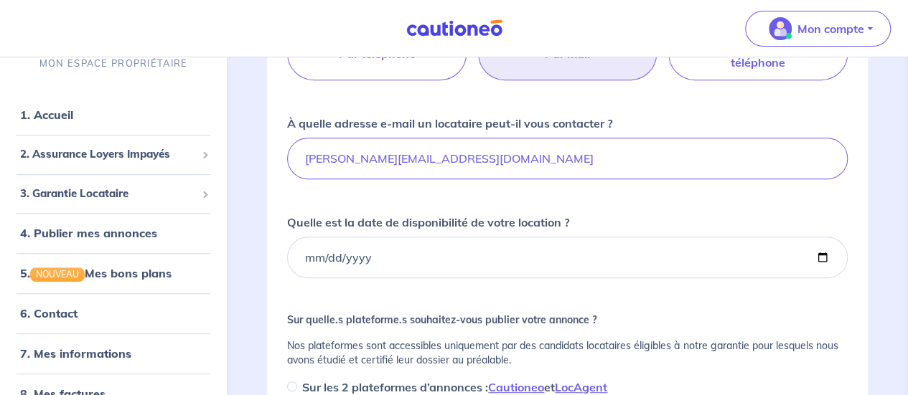
scroll to position [286, 0]
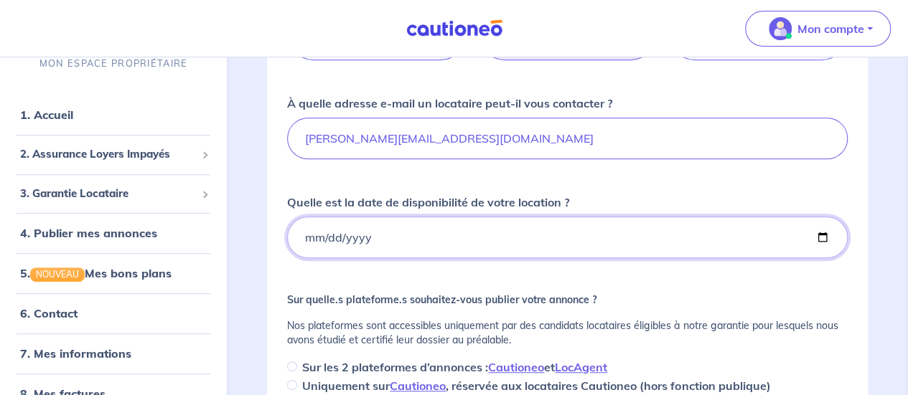
click at [510, 240] on input "Quelle est la date de disponibilité de votre location ?" at bounding box center [567, 238] width 560 height 42
click at [824, 235] on input "Quelle est la date de disponibilité de votre location ?" at bounding box center [567, 238] width 560 height 42
type input "[DATE]"
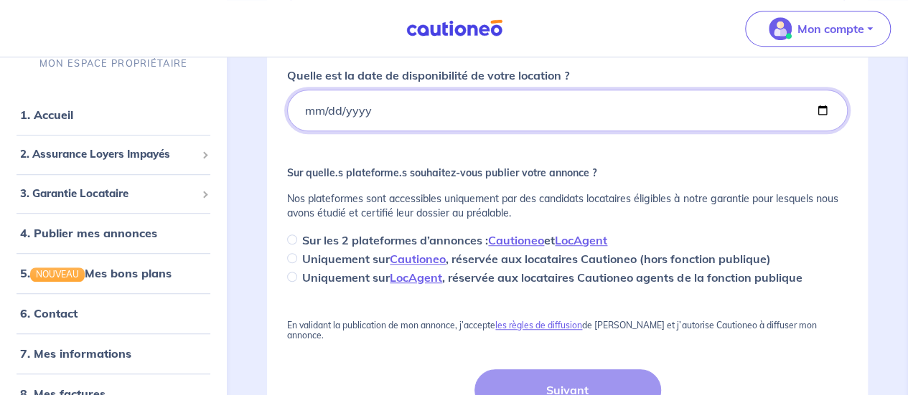
scroll to position [438, 0]
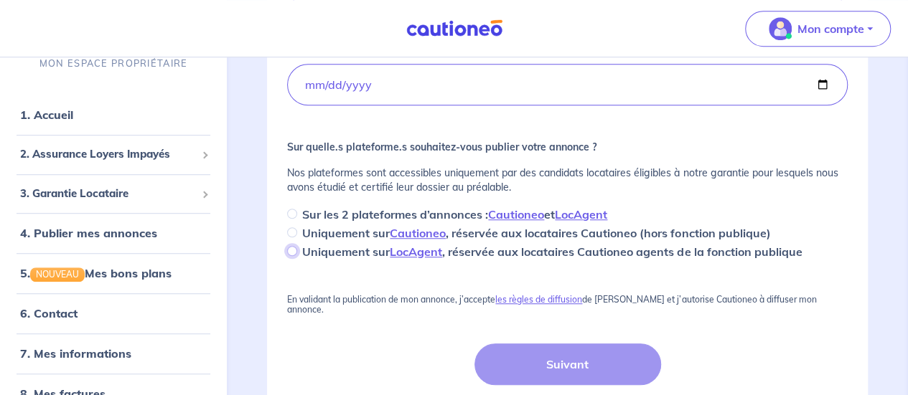
click at [293, 249] on input "Uniquement sur LocAgent , réservée aux locataires Cautioneo agents de la foncti…" at bounding box center [292, 251] width 10 height 10
radio input "true"
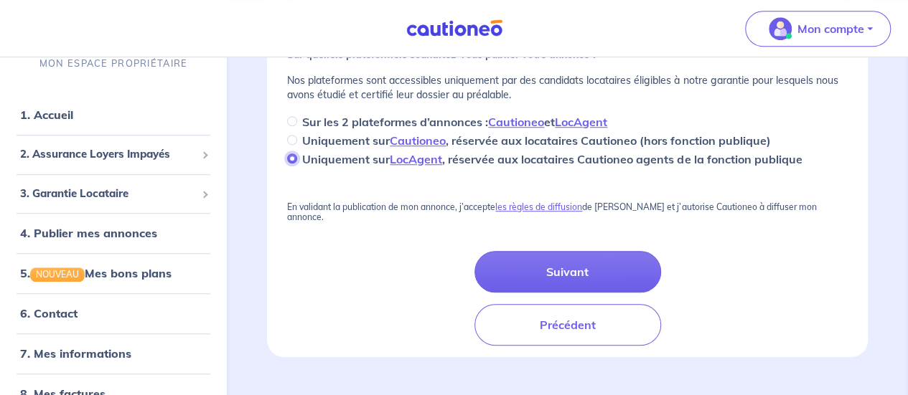
scroll to position [533, 0]
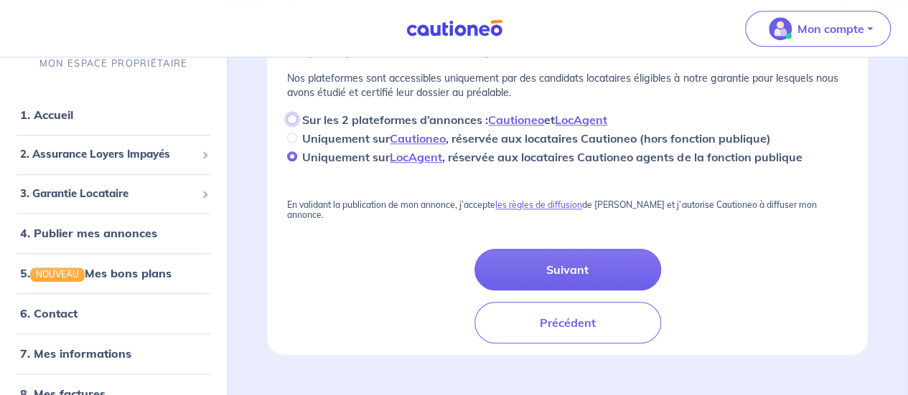
click at [291, 120] on input "Sur les 2 plateformes d’annonces : Cautioneo et LocAgent" at bounding box center [292, 119] width 10 height 10
radio input "true"
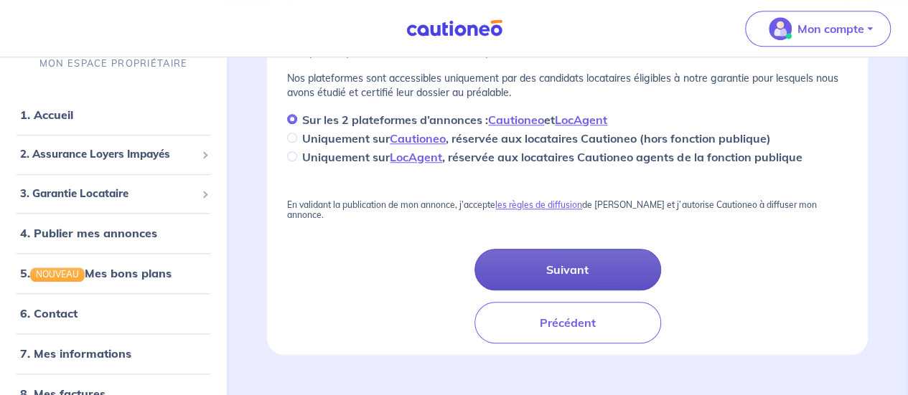
click at [578, 250] on button "Suivant" at bounding box center [567, 270] width 187 height 42
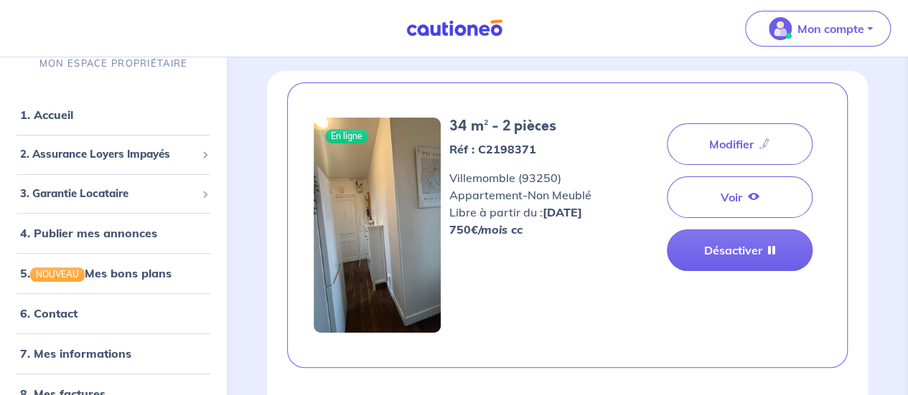
scroll to position [48, 0]
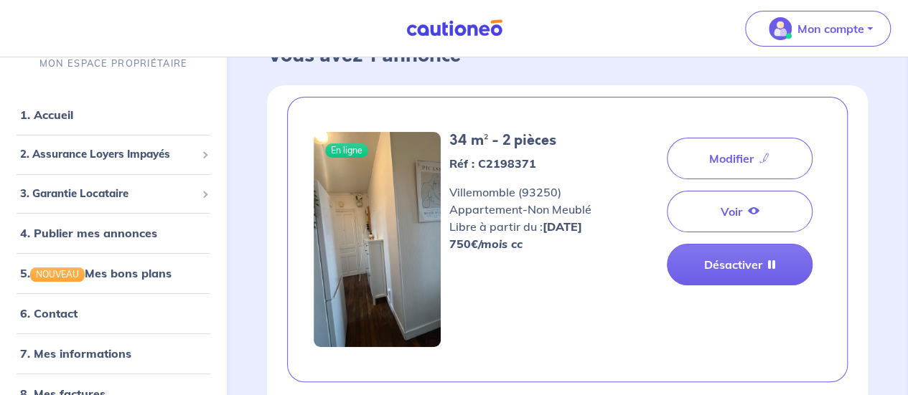
click at [398, 233] on img at bounding box center [377, 239] width 127 height 215
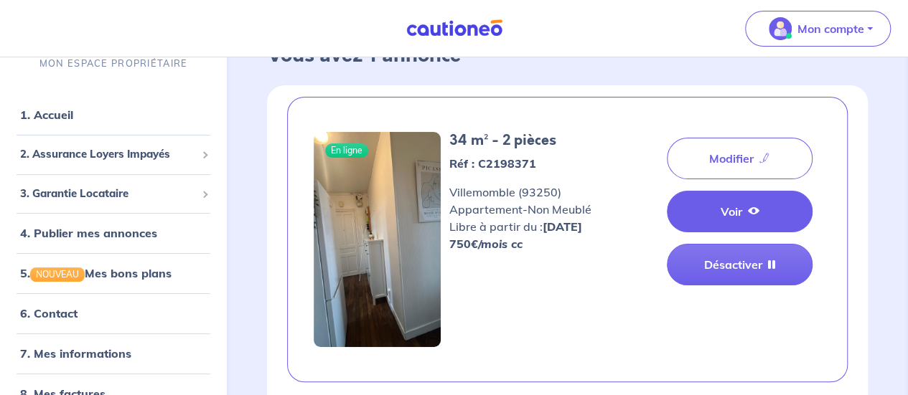
click at [730, 217] on link "Voir" at bounding box center [740, 212] width 146 height 42
